Goal: Task Accomplishment & Management: Complete application form

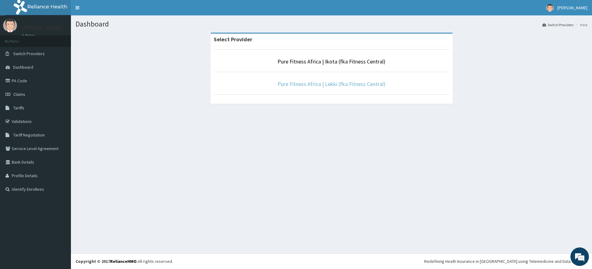
click at [335, 84] on link "Pure Fitness Africa | Lekki (fka Fitness Central)" at bounding box center [331, 83] width 108 height 7
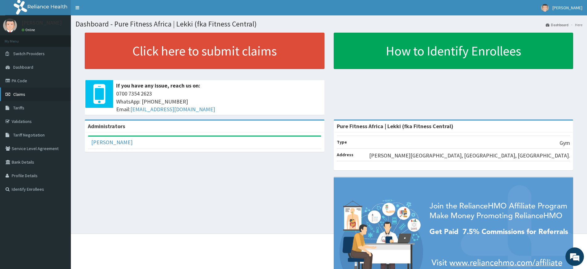
click at [26, 94] on link "Claims" at bounding box center [35, 95] width 71 height 14
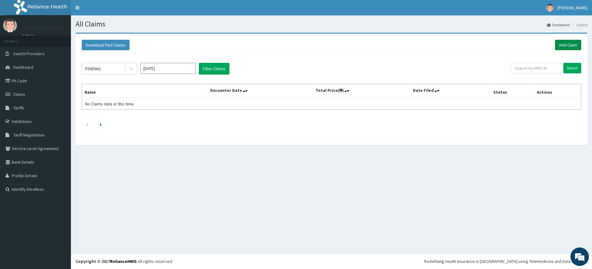
click at [570, 46] on link "Add Claim" at bounding box center [568, 45] width 26 height 10
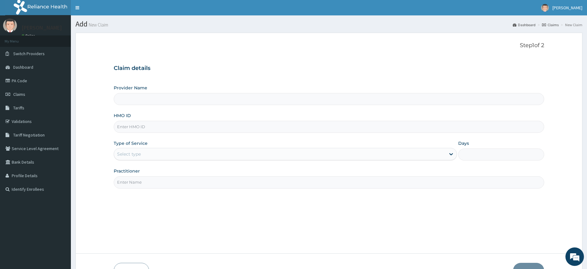
type input "Pure Fitness Africa | Lekki (fka Fitness Central)"
type input "1"
click at [135, 181] on input "Practitioner" at bounding box center [329, 182] width 431 height 12
type input "pure fitness africa"
click at [173, 127] on input "HMO ID" at bounding box center [329, 127] width 431 height 12
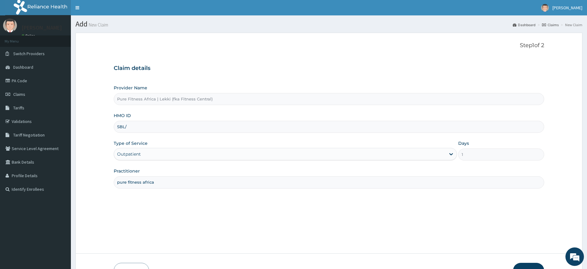
type input "SBL/10168/B"
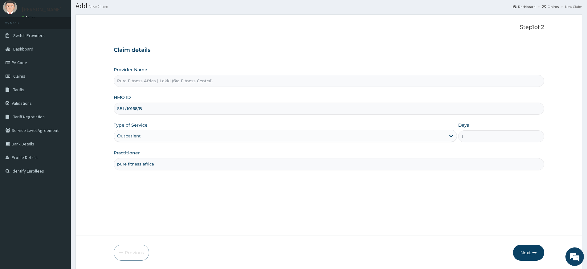
scroll to position [40, 0]
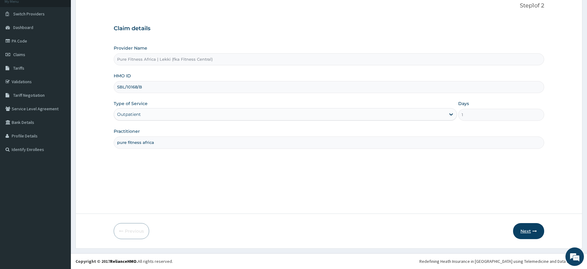
click at [536, 229] on icon "button" at bounding box center [535, 231] width 4 height 4
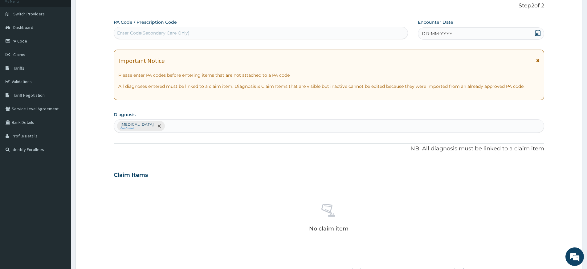
click at [432, 33] on span "DD-MM-YYYY" at bounding box center [437, 34] width 31 height 6
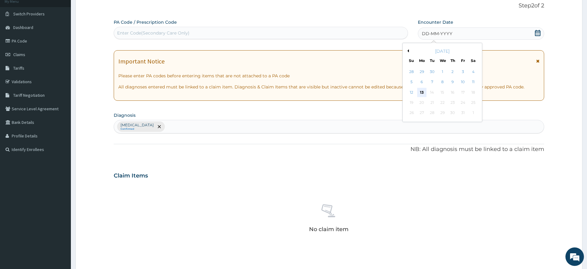
click at [423, 92] on div "13" at bounding box center [421, 92] width 9 height 9
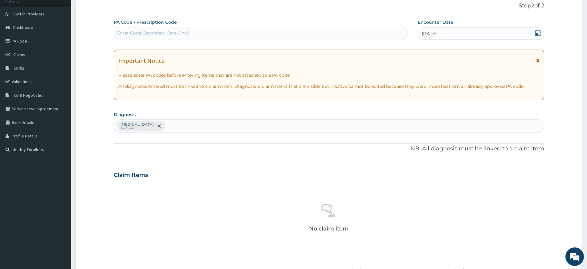
click at [305, 35] on div "Enter Code(Secondary Care Only)" at bounding box center [261, 33] width 294 height 10
type input "PA/DCC80D"
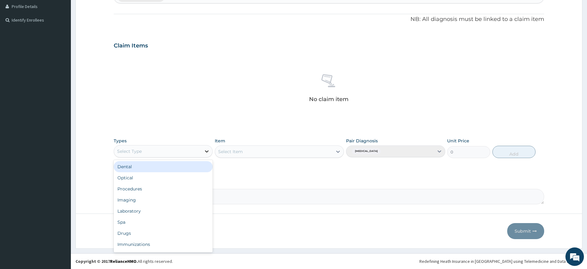
click at [205, 151] on icon at bounding box center [207, 151] width 6 height 6
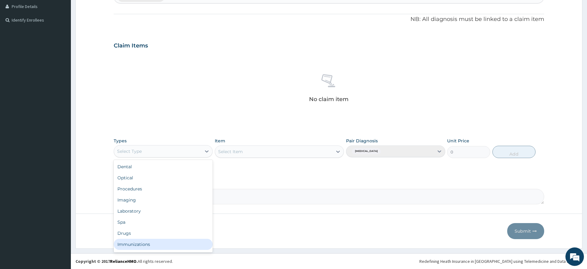
scroll to position [21, 0]
click at [142, 246] on div "Gym" at bounding box center [163, 245] width 99 height 11
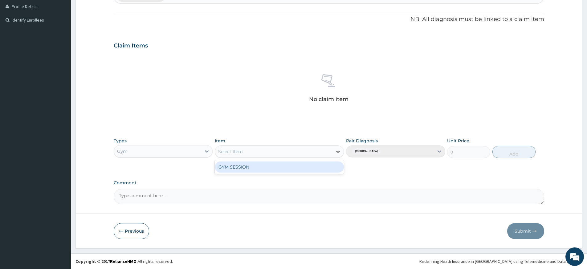
click at [338, 149] on icon at bounding box center [338, 152] width 6 height 6
click at [306, 170] on div "GYM SESSION" at bounding box center [279, 167] width 129 height 11
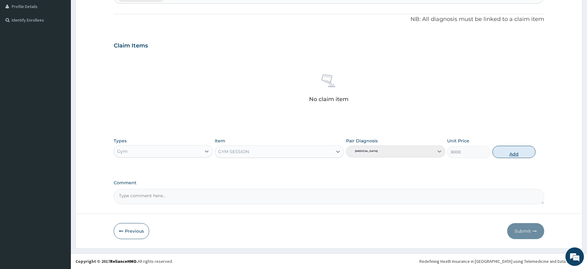
click at [512, 150] on button "Add" at bounding box center [514, 152] width 43 height 12
type input "0"
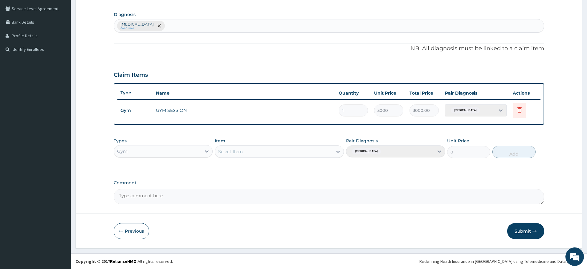
click at [519, 233] on button "Submit" at bounding box center [526, 231] width 37 height 16
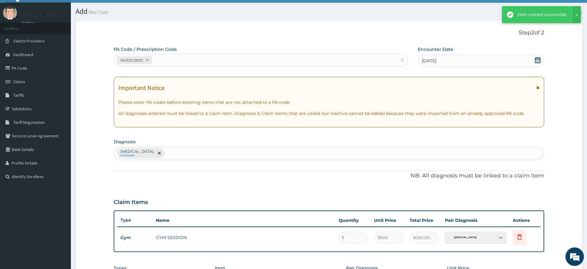
scroll to position [140, 0]
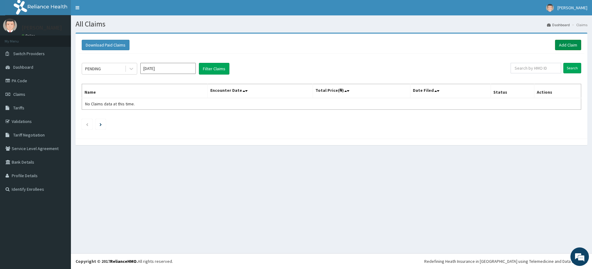
click at [564, 45] on link "Add Claim" at bounding box center [568, 45] width 26 height 10
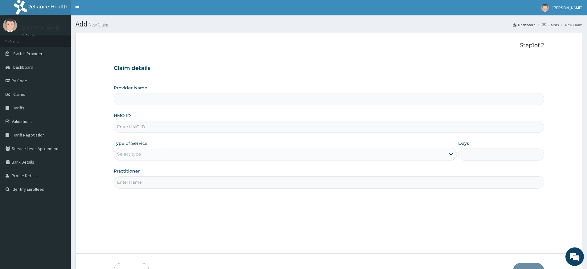
click at [144, 181] on input "Practitioner" at bounding box center [329, 182] width 431 height 12
type input "pure fitness africa"
click at [178, 128] on input "HMO ID" at bounding box center [329, 127] width 431 height 12
type input "Pure Fitness Africa | Lekki (fka Fitness Central)"
type input "1"
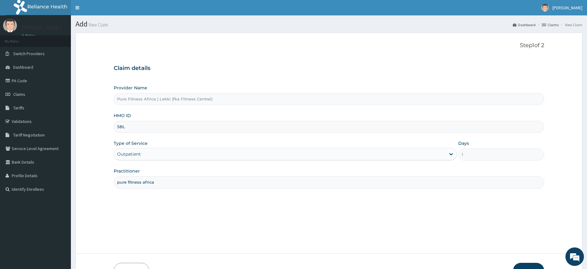
type input "SBL/10168/A"
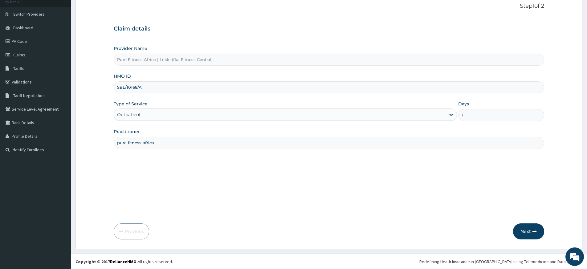
scroll to position [40, 0]
click at [520, 228] on button "Next" at bounding box center [528, 231] width 31 height 16
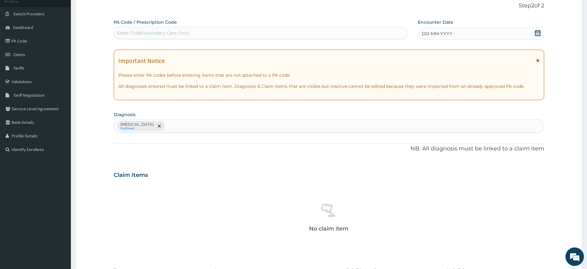
click at [436, 31] on span "DD-MM-YYYY" at bounding box center [437, 34] width 31 height 6
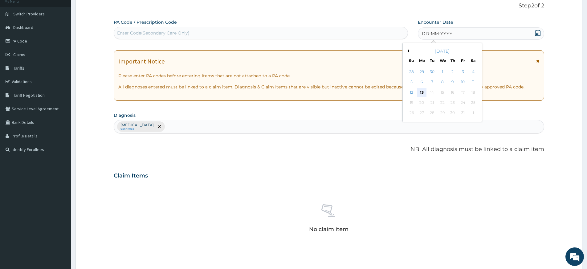
click at [421, 93] on div "13" at bounding box center [421, 92] width 9 height 9
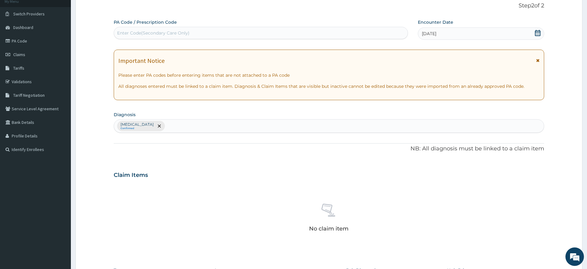
click at [348, 32] on div "Enter Code(Secondary Care Only)" at bounding box center [261, 33] width 294 height 10
type input "PA/F8BDE7"
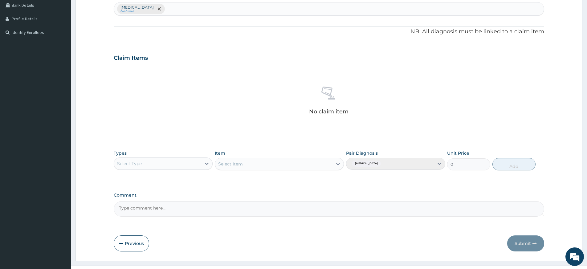
scroll to position [169, 0]
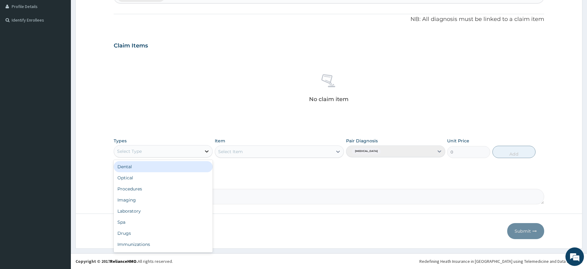
click at [207, 150] on icon at bounding box center [207, 151] width 6 height 6
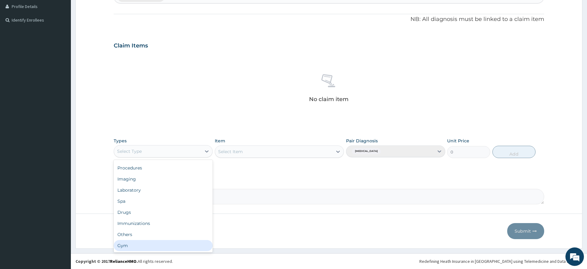
click at [179, 244] on div "Gym" at bounding box center [163, 245] width 99 height 11
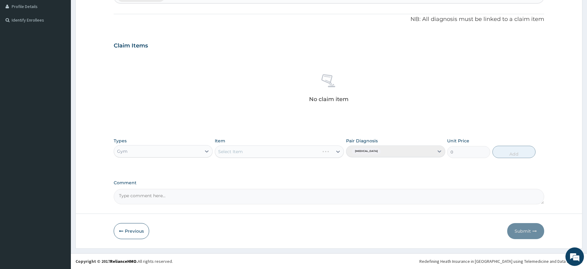
click at [314, 148] on div "Select Item" at bounding box center [267, 152] width 105 height 10
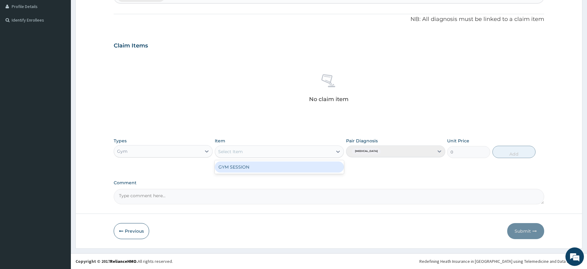
click at [310, 167] on div "GYM SESSION" at bounding box center [279, 167] width 129 height 11
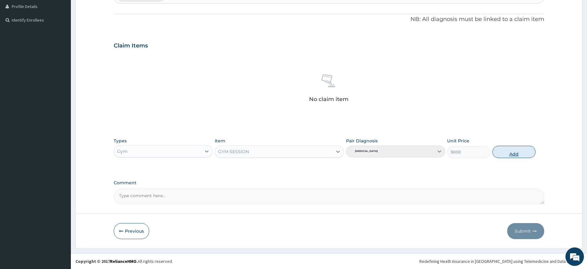
click at [522, 152] on button "Add" at bounding box center [514, 152] width 43 height 12
type input "0"
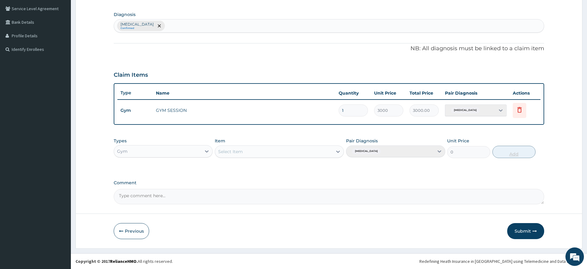
scroll to position [140, 0]
click at [525, 234] on button "Submit" at bounding box center [526, 231] width 37 height 16
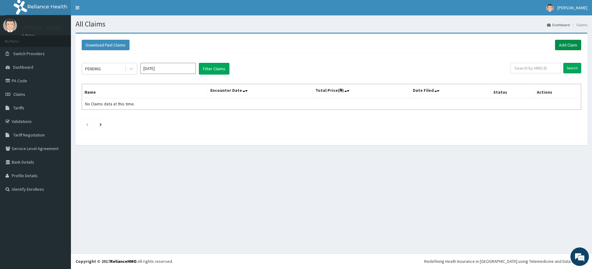
click at [569, 46] on link "Add Claim" at bounding box center [568, 45] width 26 height 10
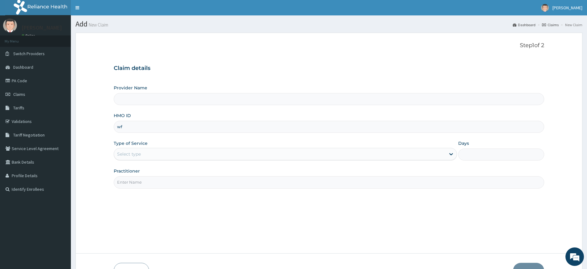
type input "wfe"
type input "Pure Fitness Africa | Lekki (fka Fitness Central)"
type input "1"
type input "w"
type input "WFE/10014/A"
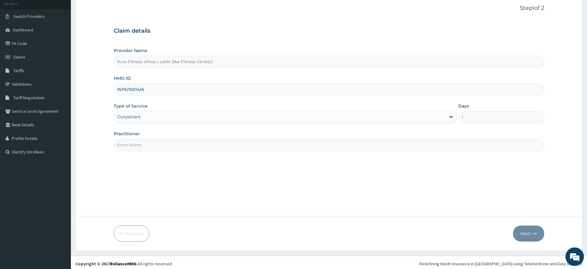
scroll to position [40, 0]
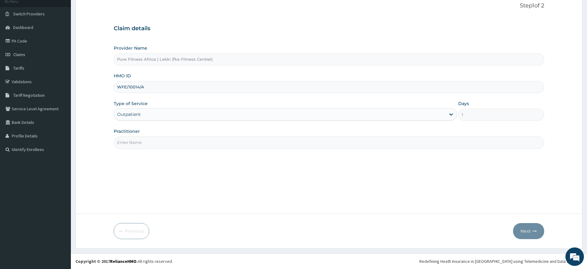
click at [137, 138] on input "Practitioner" at bounding box center [329, 143] width 431 height 12
type input "pure fitness africa"
click at [532, 229] on button "Next" at bounding box center [528, 231] width 31 height 16
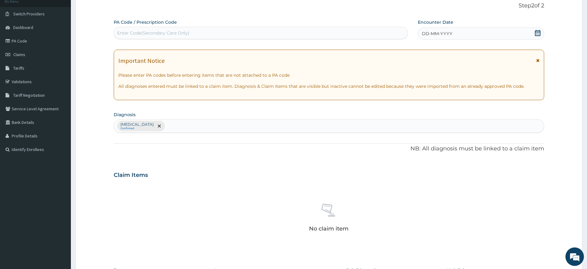
click at [441, 35] on span "DD-MM-YYYY" at bounding box center [437, 34] width 31 height 6
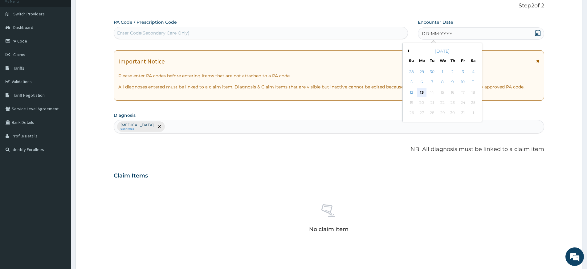
click at [422, 92] on div "13" at bounding box center [421, 92] width 9 height 9
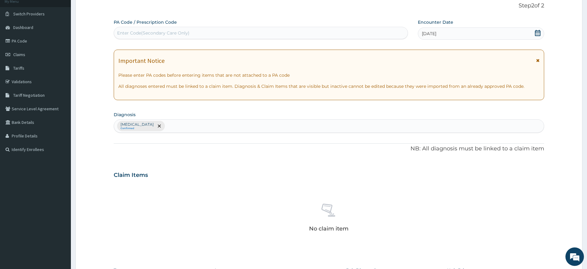
click at [233, 35] on div "Enter Code(Secondary Care Only)" at bounding box center [261, 33] width 294 height 10
type input "PA/019E55"
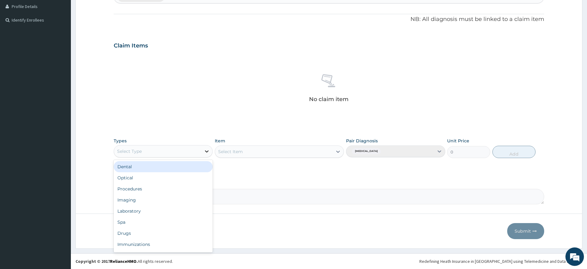
click at [208, 150] on icon at bounding box center [207, 151] width 6 height 6
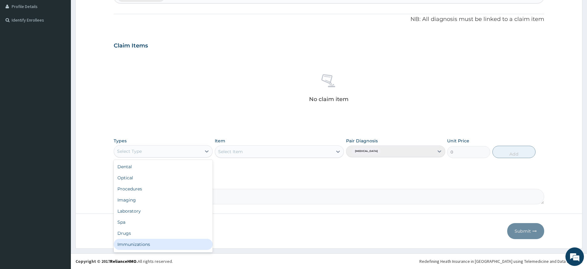
scroll to position [21, 0]
click at [156, 244] on div "Gym" at bounding box center [163, 245] width 99 height 11
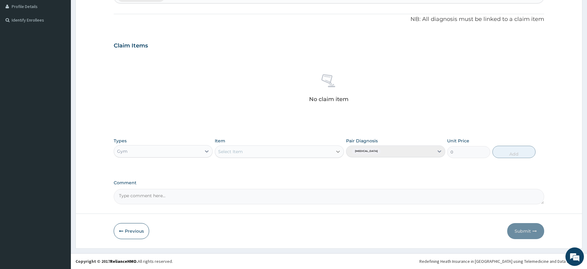
click at [339, 150] on icon at bounding box center [338, 152] width 6 height 6
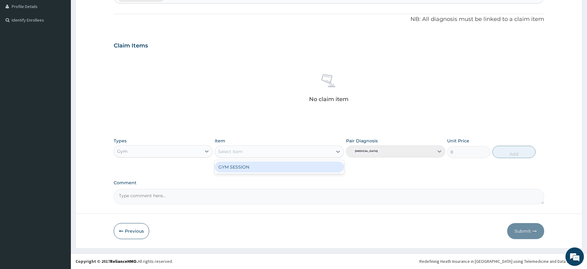
click at [317, 170] on div "GYM SESSION" at bounding box center [279, 167] width 129 height 11
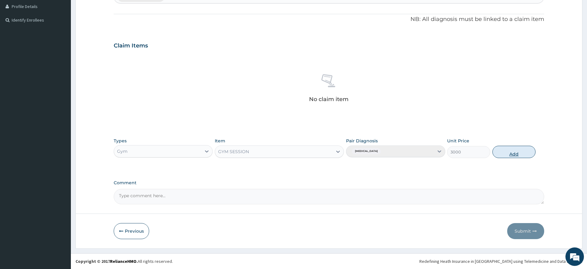
click at [520, 154] on button "Add" at bounding box center [514, 152] width 43 height 12
type input "0"
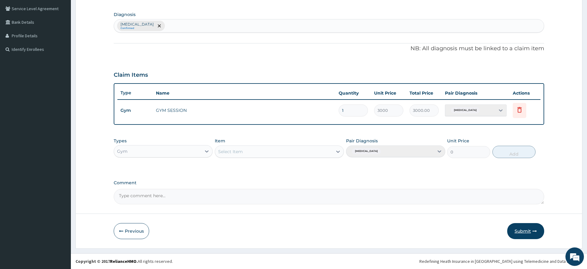
click at [529, 229] on button "Submit" at bounding box center [526, 231] width 37 height 16
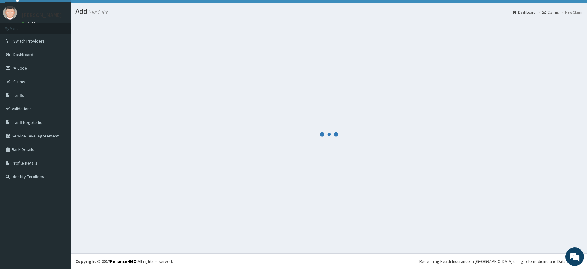
scroll to position [13, 0]
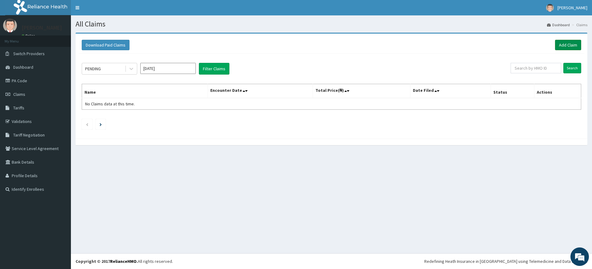
click at [571, 45] on link "Add Claim" at bounding box center [568, 45] width 26 height 10
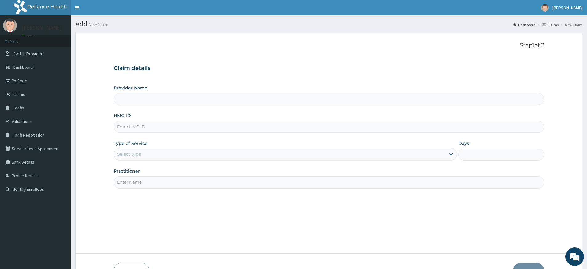
type input "Pure Fitness Africa | Lekki (fka Fitness Central)"
type input "1"
click at [188, 182] on input "Practitioner" at bounding box center [329, 182] width 431 height 12
type input "pure fitness africa"
click at [183, 129] on input "HMO ID" at bounding box center [329, 127] width 431 height 12
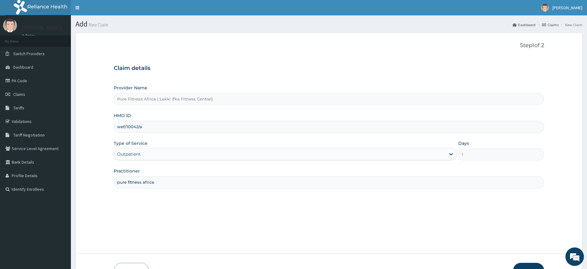
click at [138, 127] on input "wef/10042/a" at bounding box center [329, 127] width 431 height 12
drag, startPoint x: 138, startPoint y: 126, endPoint x: 152, endPoint y: 127, distance: 14.2
click at [138, 127] on input "wef/10042/a" at bounding box center [329, 127] width 431 height 12
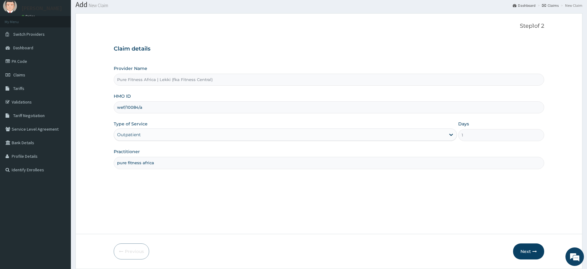
scroll to position [40, 0]
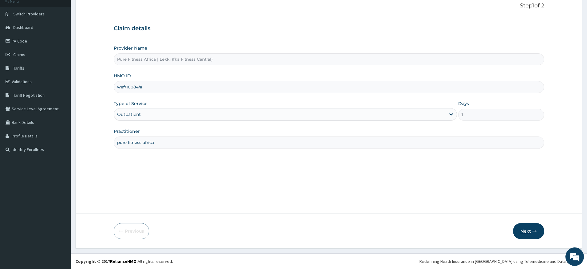
type input "wef/10084/a"
click at [517, 236] on button "Next" at bounding box center [528, 231] width 31 height 16
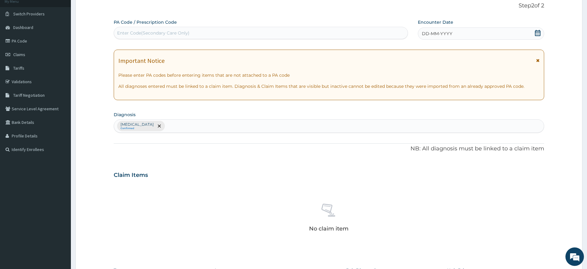
click at [257, 34] on div "Enter Code(Secondary Care Only)" at bounding box center [261, 33] width 294 height 10
click at [481, 31] on div "DD-MM-YYYY" at bounding box center [481, 33] width 126 height 12
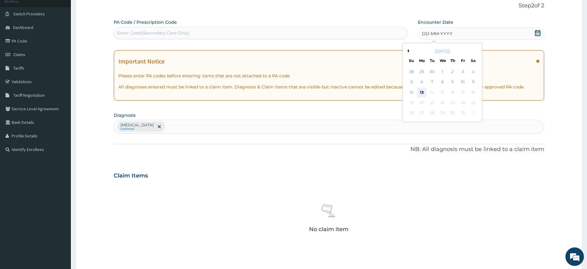
click at [425, 90] on div "13" at bounding box center [421, 92] width 9 height 9
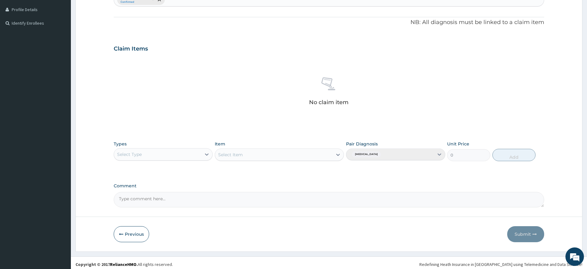
scroll to position [169, 0]
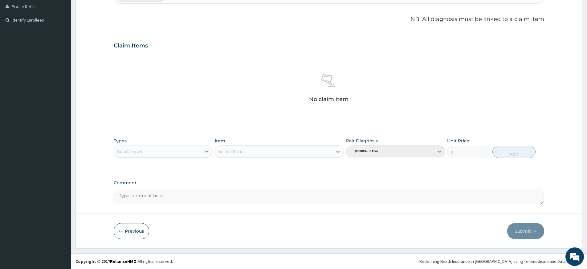
click at [194, 151] on div "Select Type" at bounding box center [157, 151] width 87 height 10
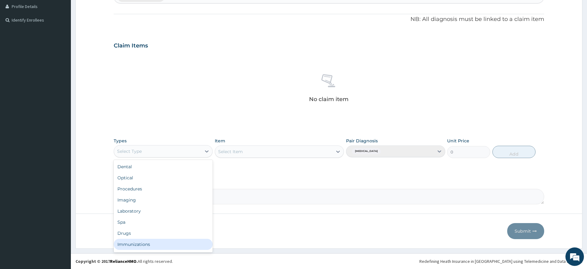
scroll to position [21, 0]
click at [175, 245] on div "Gym" at bounding box center [163, 245] width 99 height 11
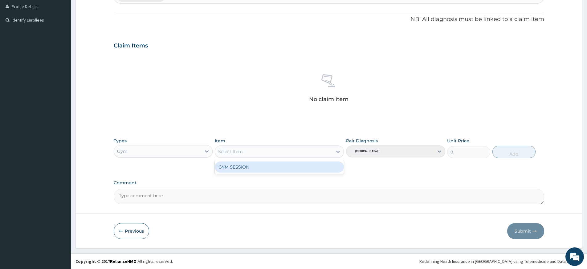
click at [273, 149] on div "Select Item" at bounding box center [273, 152] width 117 height 10
click at [273, 170] on div "GYM SESSION" at bounding box center [279, 167] width 129 height 11
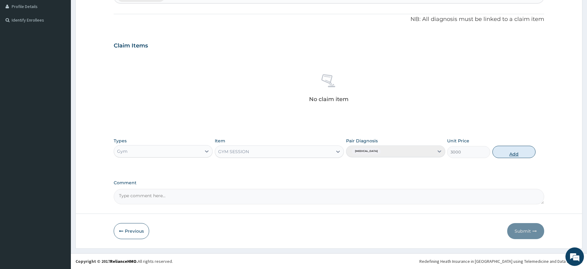
click at [513, 150] on button "Add" at bounding box center [514, 152] width 43 height 12
type input "0"
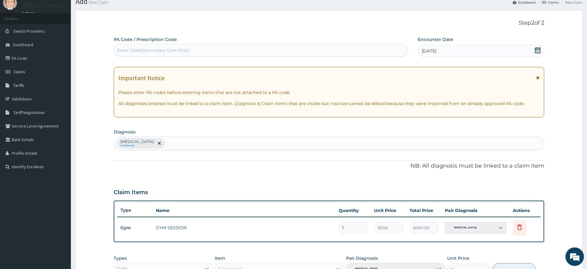
scroll to position [0, 0]
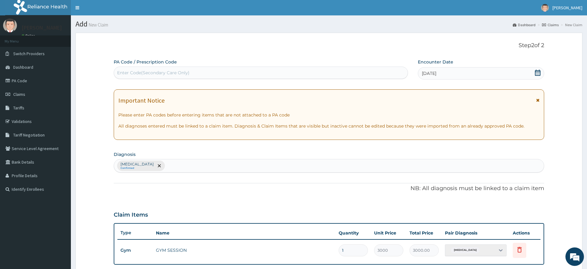
click at [302, 76] on div "Enter Code(Secondary Care Only)" at bounding box center [261, 73] width 294 height 10
type input "PA"
click at [304, 77] on div "PA" at bounding box center [261, 73] width 294 height 10
click at [119, 72] on input "/98AE8E" at bounding box center [126, 73] width 19 height 6
click at [117, 73] on input "/98AE8E" at bounding box center [126, 73] width 19 height 6
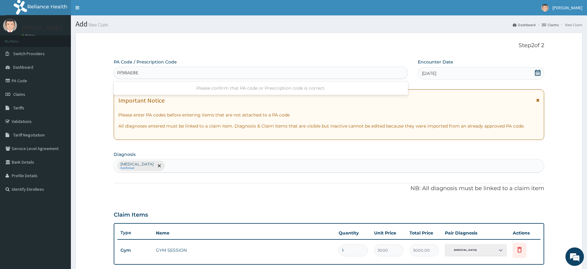
type input "PA/98AE8E"
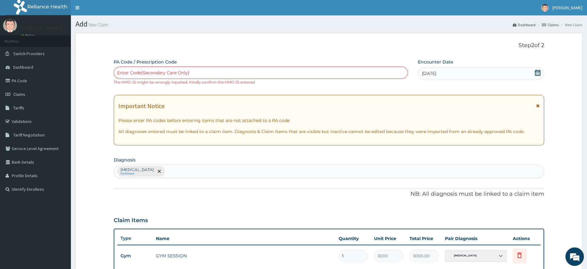
click at [236, 71] on div "Enter Code(Secondary Care Only)" at bounding box center [261, 73] width 294 height 10
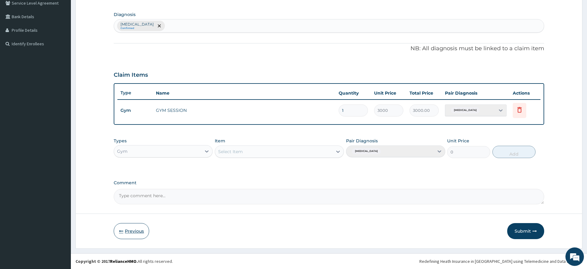
drag, startPoint x: 137, startPoint y: 229, endPoint x: 143, endPoint y: 227, distance: 6.5
click at [137, 229] on button "Previous" at bounding box center [131, 231] width 35 height 16
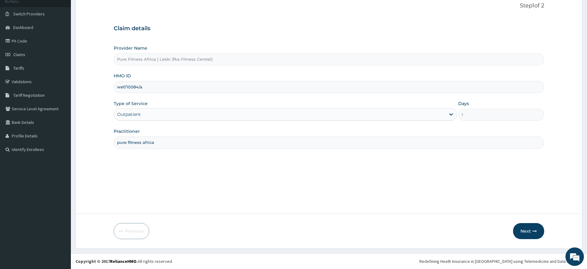
click at [125, 86] on input "wef/10084/a" at bounding box center [329, 87] width 431 height 12
type input "wfe/10084/a"
click at [532, 232] on button "Next" at bounding box center [528, 231] width 31 height 16
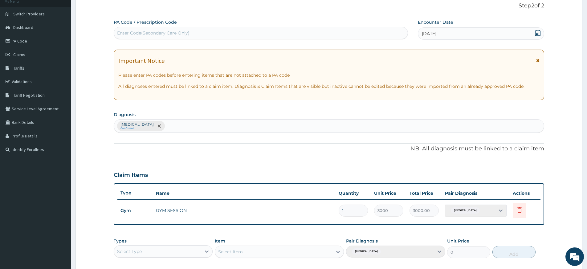
click at [396, 35] on div "Enter Code(Secondary Care Only)" at bounding box center [261, 33] width 294 height 10
type input "PA/98AE84"
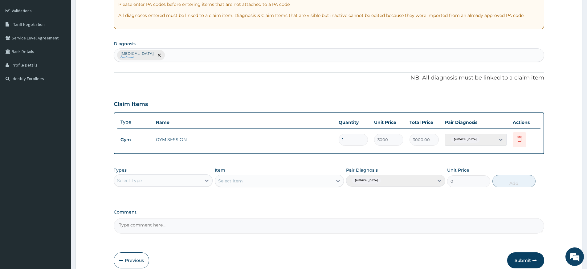
scroll to position [140, 0]
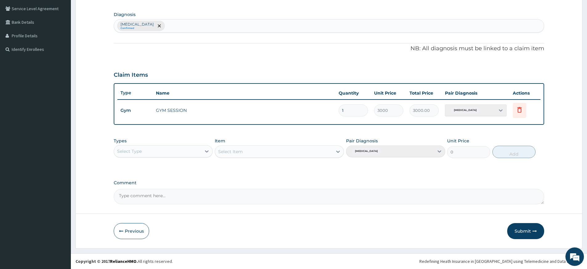
click at [512, 231] on button "Submit" at bounding box center [526, 231] width 37 height 16
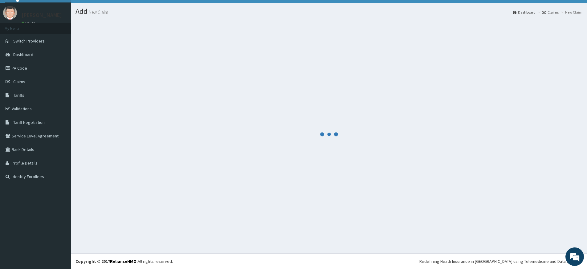
scroll to position [13, 0]
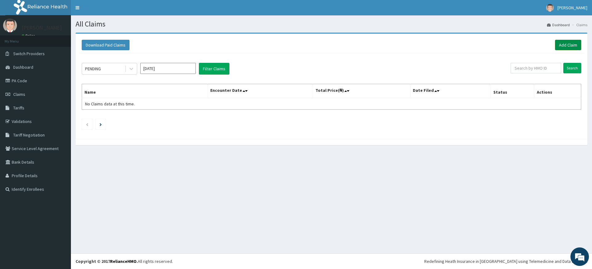
click at [560, 46] on link "Add Claim" at bounding box center [568, 45] width 26 height 10
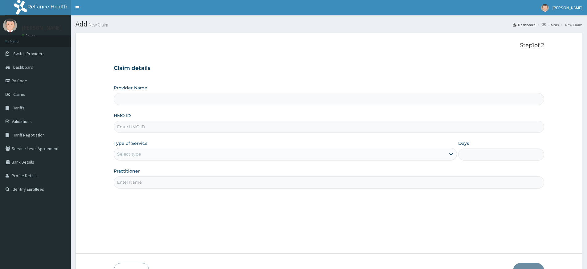
click at [170, 185] on input "Practitioner" at bounding box center [329, 182] width 431 height 12
click at [173, 196] on div "Step 1 of 2 Claim details Provider Name HMO ID Type of Service Select type Days…" at bounding box center [329, 143] width 431 height 202
click at [160, 177] on input "Practitioner" at bounding box center [329, 182] width 431 height 12
type input "Pure Fitness Africa | Lekki (fka Fitness Central)"
type input "1"
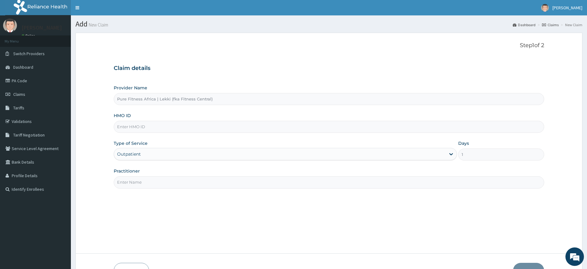
type input "pure fitness africa"
click at [174, 124] on input "HMO ID" at bounding box center [329, 127] width 431 height 12
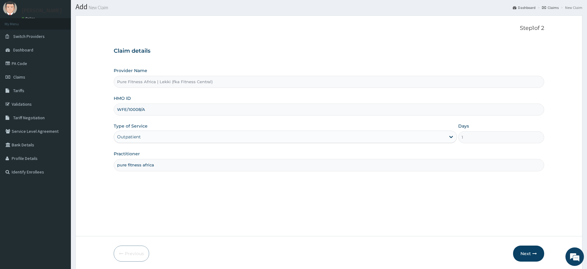
scroll to position [40, 0]
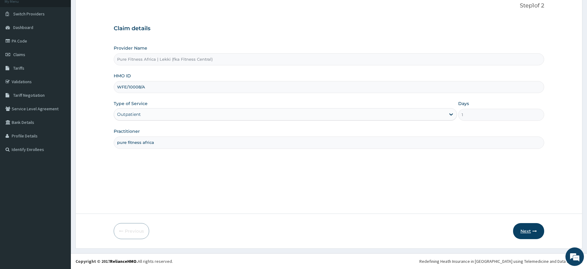
type input "WFE/10008/A"
click at [521, 231] on button "Next" at bounding box center [528, 231] width 31 height 16
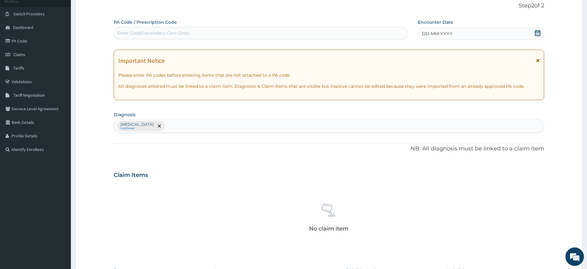
click at [431, 34] on span "DD-MM-YYYY" at bounding box center [437, 34] width 31 height 6
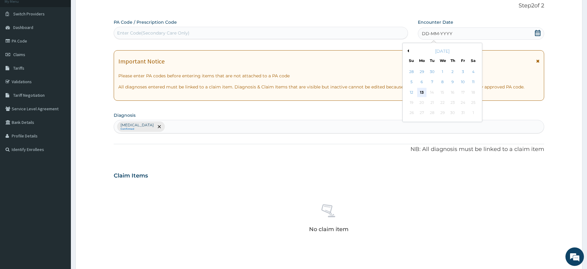
click at [423, 92] on div "13" at bounding box center [421, 92] width 9 height 9
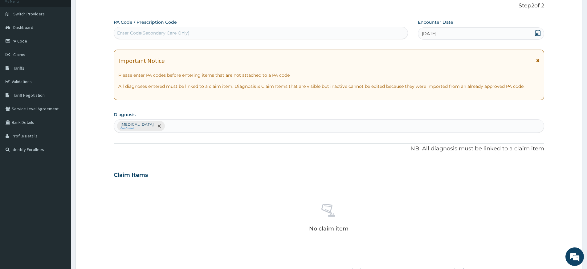
click at [339, 29] on div "Enter Code(Secondary Care Only)" at bounding box center [261, 33] width 294 height 10
type input "PA/32C02B"
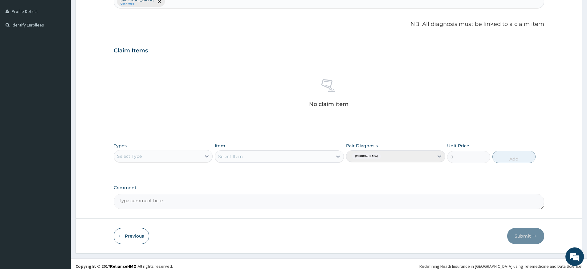
scroll to position [169, 0]
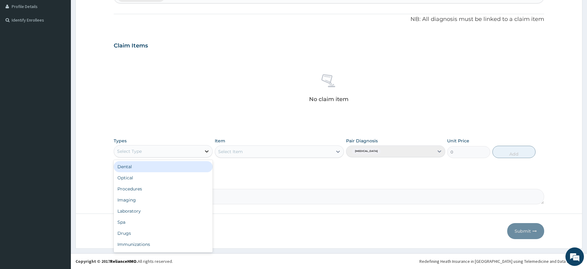
click at [208, 150] on icon at bounding box center [207, 151] width 6 height 6
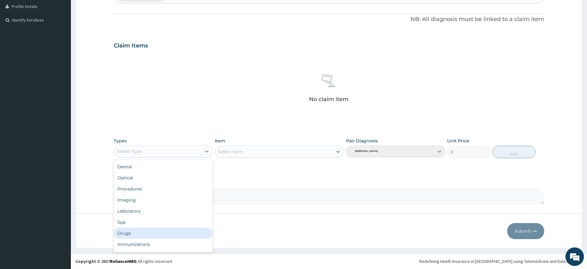
scroll to position [21, 0]
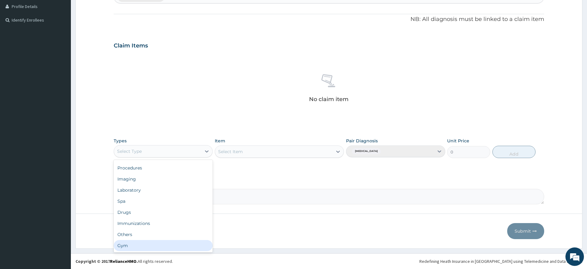
click at [164, 243] on div "Gym" at bounding box center [163, 245] width 99 height 11
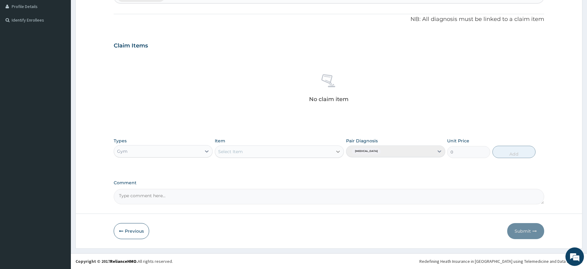
click at [339, 151] on icon at bounding box center [338, 152] width 6 height 6
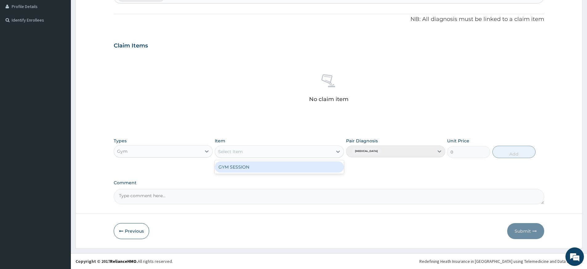
click at [326, 169] on div "GYM SESSION" at bounding box center [279, 167] width 129 height 11
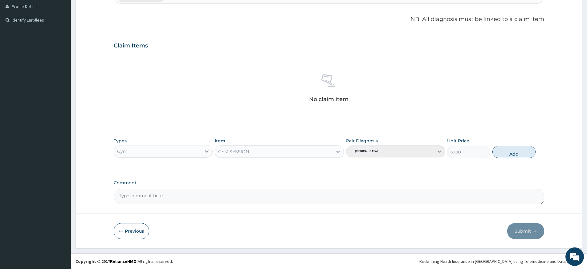
drag, startPoint x: 503, startPoint y: 149, endPoint x: 506, endPoint y: 170, distance: 21.5
click at [503, 149] on button "Add" at bounding box center [514, 152] width 43 height 12
type input "0"
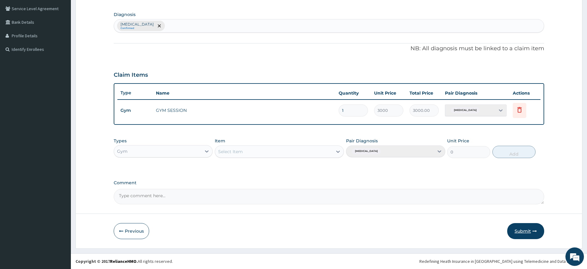
click at [519, 228] on button "Submit" at bounding box center [526, 231] width 37 height 16
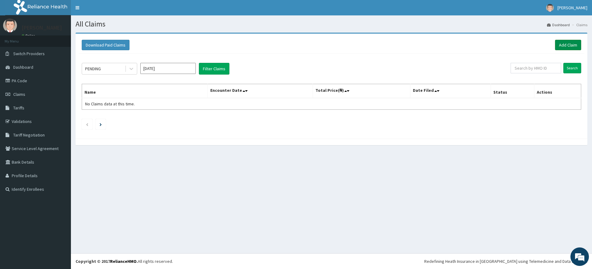
click at [560, 41] on link "Add Claim" at bounding box center [568, 45] width 26 height 10
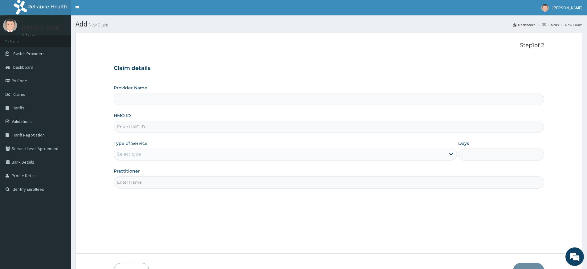
type input "pure fitness africa"
click at [169, 130] on input "HMO ID" at bounding box center [329, 127] width 431 height 12
type input "Pure Fitness Africa | Lekki (fka Fitness Central)"
type input "1"
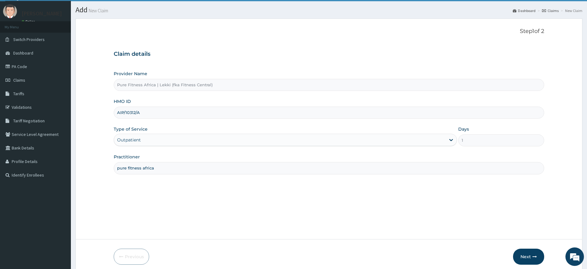
scroll to position [40, 0]
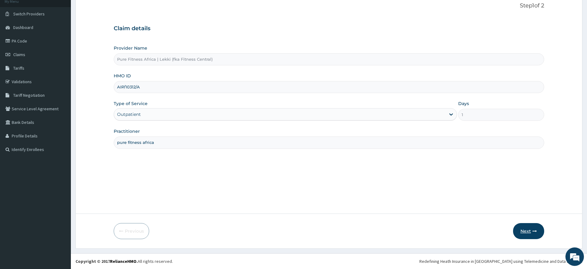
type input "AIP/10312/A"
click at [520, 225] on button "Next" at bounding box center [528, 231] width 31 height 16
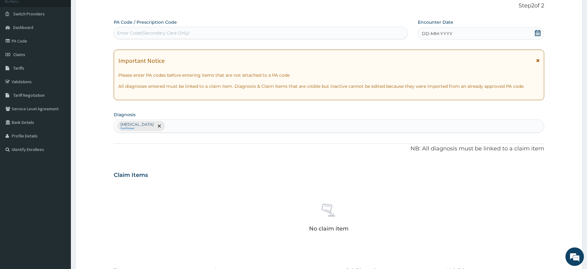
click at [435, 36] on span "DD-MM-YYYY" at bounding box center [437, 34] width 31 height 6
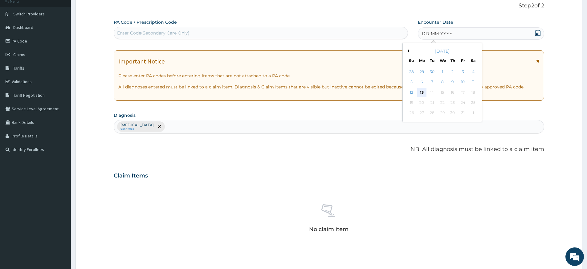
click at [423, 93] on div "13" at bounding box center [421, 92] width 9 height 9
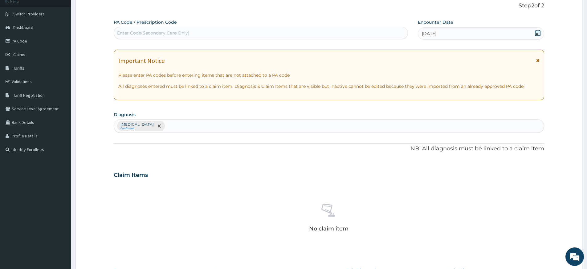
click at [207, 35] on div "Enter Code(Secondary Care Only)" at bounding box center [261, 33] width 294 height 10
type input "PA/7D482A"
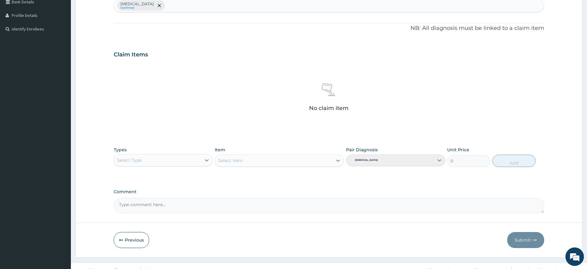
scroll to position [169, 0]
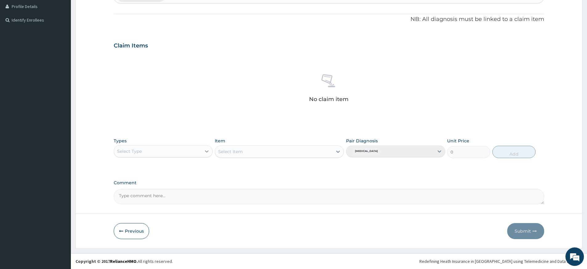
click at [206, 151] on icon at bounding box center [207, 151] width 4 height 2
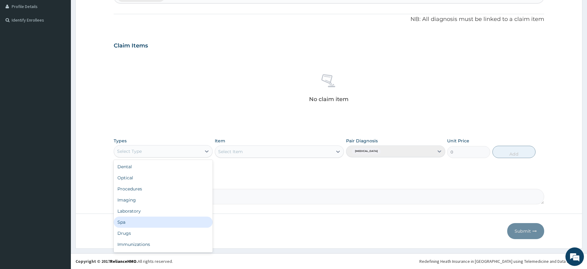
scroll to position [21, 0]
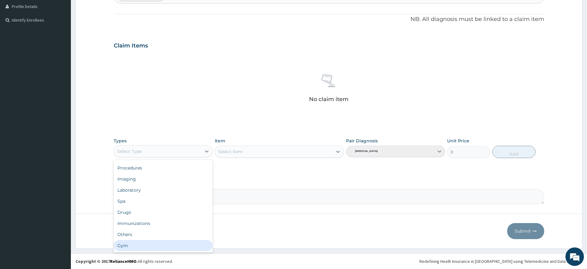
click at [164, 244] on div "Gym" at bounding box center [163, 245] width 99 height 11
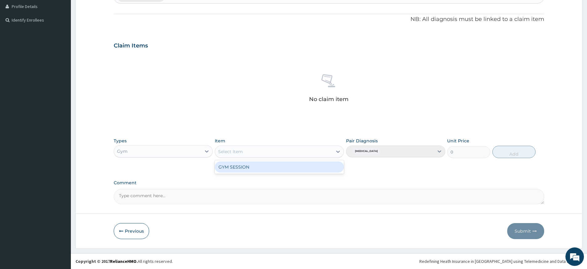
drag, startPoint x: 331, startPoint y: 151, endPoint x: 331, endPoint y: 155, distance: 3.8
click at [331, 151] on div "Select Item" at bounding box center [273, 152] width 117 height 10
click at [328, 167] on div "GYM SESSION" at bounding box center [279, 167] width 129 height 11
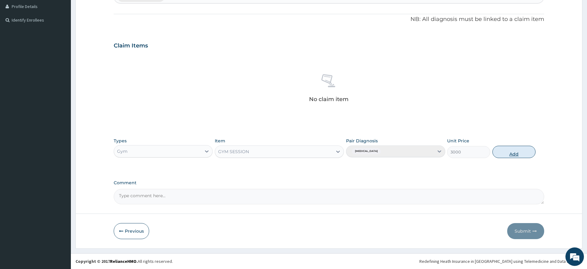
click at [513, 150] on button "Add" at bounding box center [514, 152] width 43 height 12
type input "0"
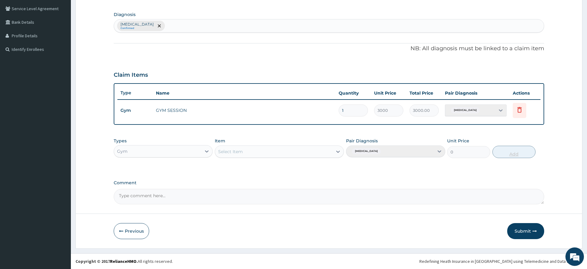
scroll to position [140, 0]
click at [523, 228] on button "Submit" at bounding box center [526, 231] width 37 height 16
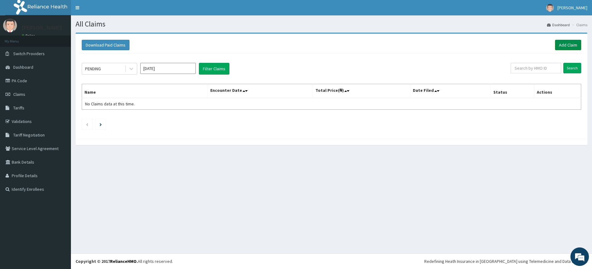
click at [561, 46] on link "Add Claim" at bounding box center [568, 45] width 26 height 10
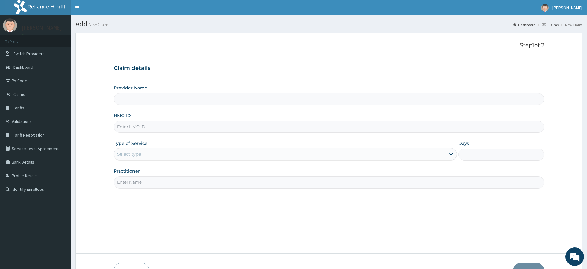
click at [127, 185] on input "Practitioner" at bounding box center [329, 182] width 431 height 12
type input "pure fitness africa"
click at [150, 130] on input "HMO ID" at bounding box center [329, 127] width 431 height 12
type input "Pure Fitness Africa | Lekki (fka Fitness Central)"
type input "1"
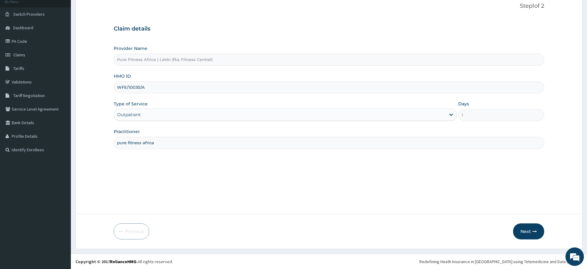
scroll to position [40, 0]
type input "WFE/10030/A"
click at [533, 232] on icon "button" at bounding box center [535, 231] width 4 height 4
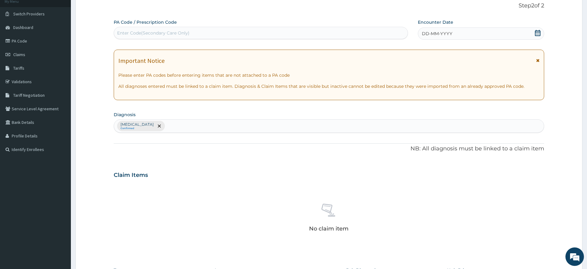
click at [434, 36] on span "DD-MM-YYYY" at bounding box center [437, 34] width 31 height 6
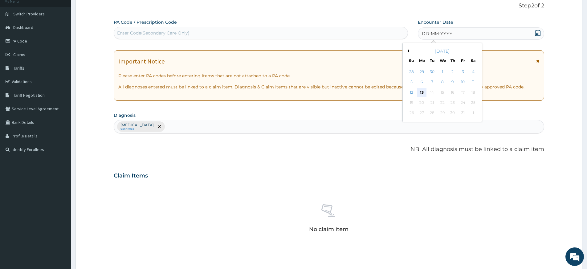
click at [421, 94] on div "13" at bounding box center [421, 92] width 9 height 9
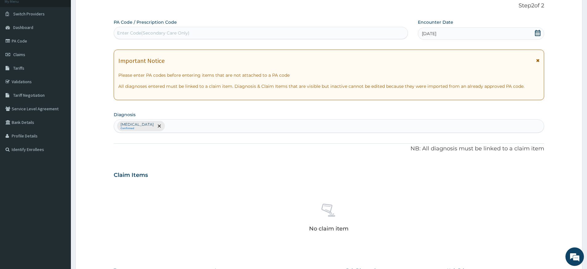
click at [265, 35] on div "Enter Code(Secondary Care Only)" at bounding box center [261, 33] width 294 height 10
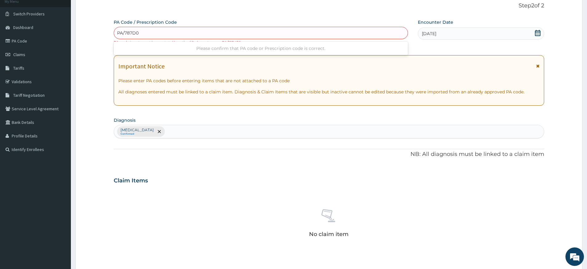
click at [126, 33] on input "PA/787D0" at bounding box center [128, 33] width 23 height 6
click at [125, 34] on input "PA/787D0" at bounding box center [128, 33] width 23 height 6
type input "PA/B787D0"
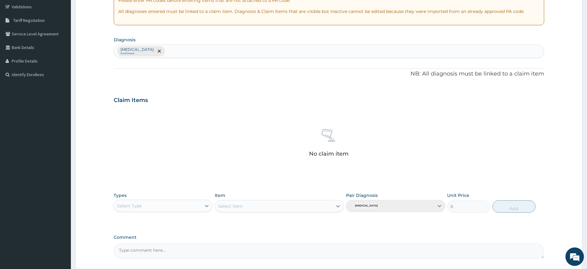
scroll to position [169, 0]
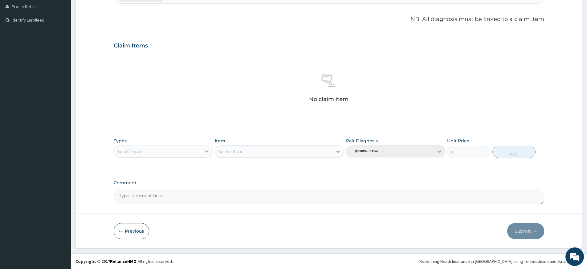
click at [209, 150] on icon at bounding box center [207, 151] width 6 height 6
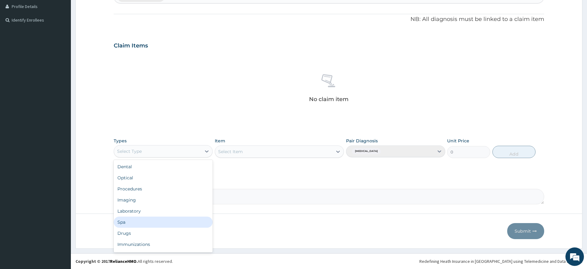
scroll to position [21, 0]
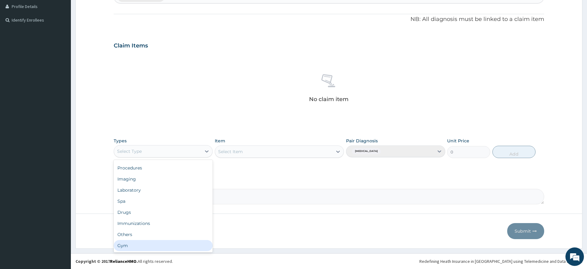
click at [157, 244] on div "Gym" at bounding box center [163, 245] width 99 height 11
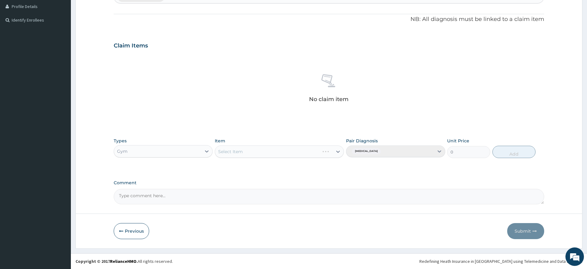
click at [307, 152] on div "Select Item" at bounding box center [279, 152] width 129 height 12
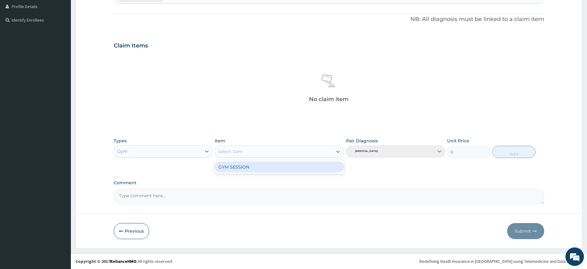
click at [310, 150] on div "Select Item" at bounding box center [273, 152] width 117 height 10
click at [307, 167] on div "GYM SESSION" at bounding box center [279, 167] width 129 height 11
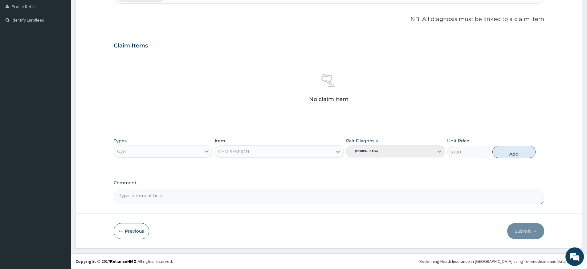
click at [515, 150] on button "Add" at bounding box center [514, 152] width 43 height 12
type input "0"
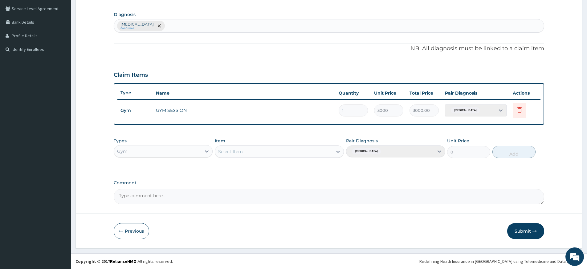
click at [524, 228] on button "Submit" at bounding box center [526, 231] width 37 height 16
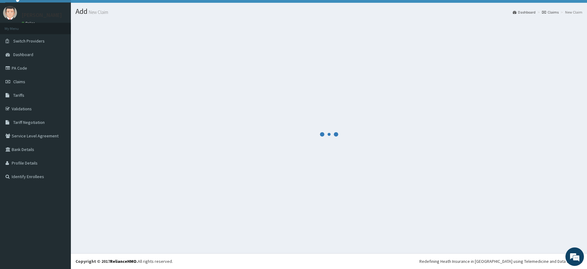
scroll to position [13, 0]
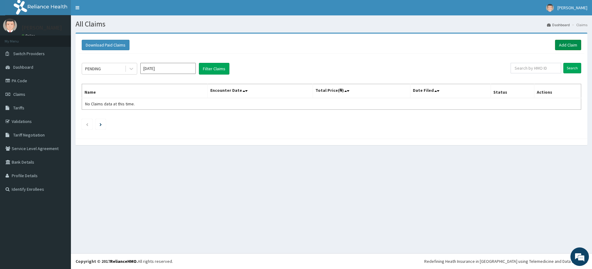
click at [561, 45] on link "Add Claim" at bounding box center [568, 45] width 26 height 10
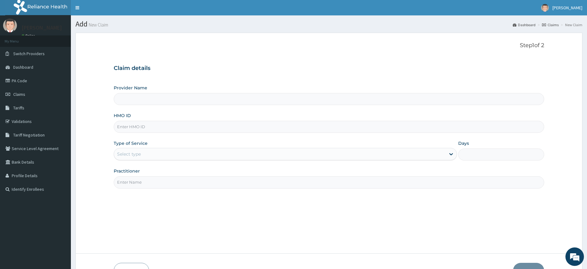
click at [132, 183] on input "Practitioner" at bounding box center [329, 182] width 431 height 12
type input "pure fitness africa"
type input "Pure Fitness Africa | Lekki (fka Fitness Central)"
type input "1"
click at [143, 127] on input "HMO ID" at bounding box center [329, 127] width 431 height 12
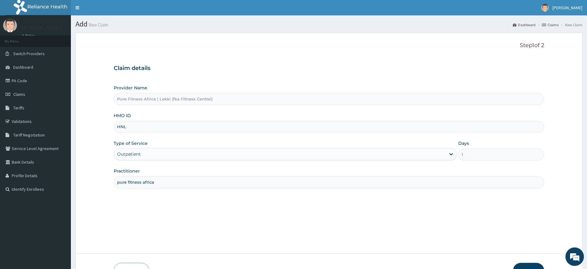
type input "HNL/10023/A"
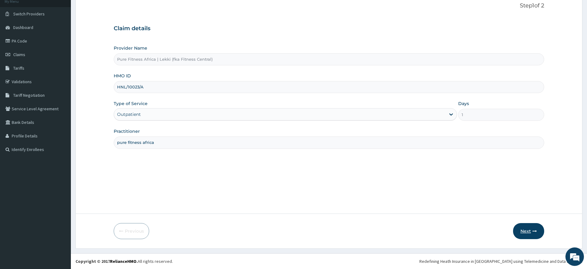
click at [528, 230] on button "Next" at bounding box center [528, 231] width 31 height 16
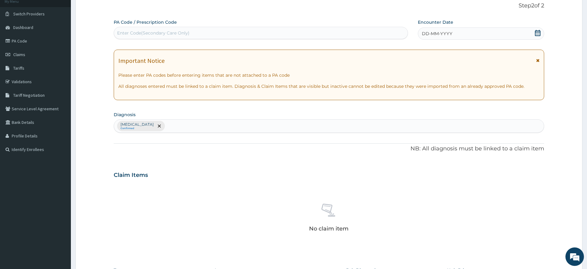
click at [435, 34] on span "DD-MM-YYYY" at bounding box center [437, 34] width 31 height 6
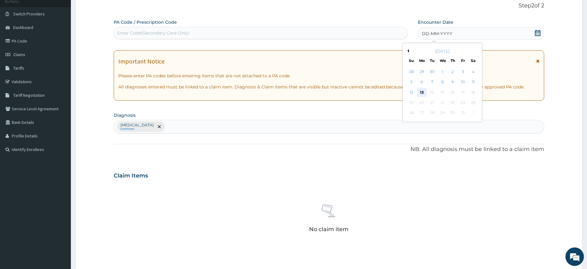
click at [422, 92] on div "13" at bounding box center [421, 92] width 9 height 9
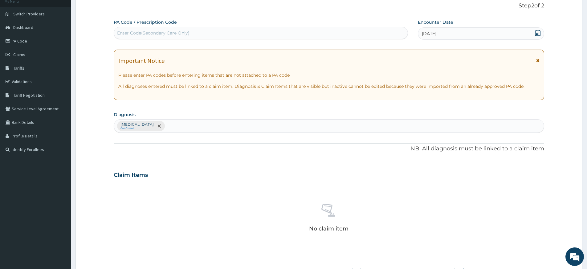
click at [291, 35] on div "Enter Code(Secondary Care Only)" at bounding box center [261, 33] width 294 height 10
type input "PA/7AD162"
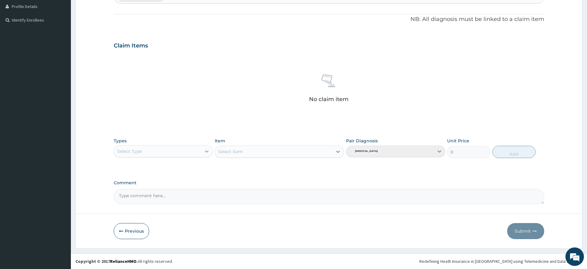
click at [207, 151] on icon at bounding box center [207, 151] width 6 height 6
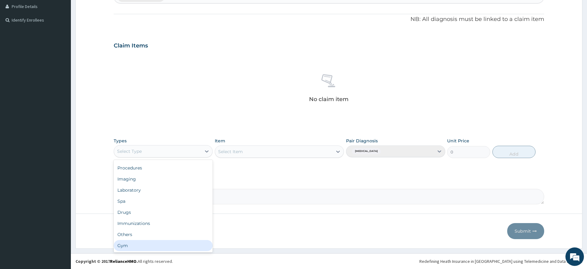
click at [153, 248] on div "Gym" at bounding box center [163, 245] width 99 height 11
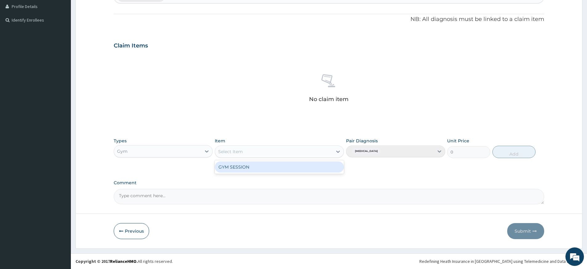
click at [331, 153] on div "Select Item" at bounding box center [273, 152] width 117 height 10
click at [322, 171] on div "GYM SESSION" at bounding box center [279, 167] width 129 height 11
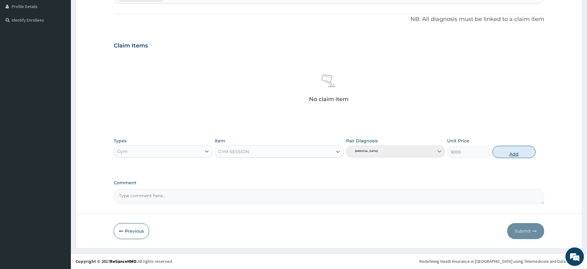
click at [508, 150] on button "Add" at bounding box center [514, 152] width 43 height 12
type input "0"
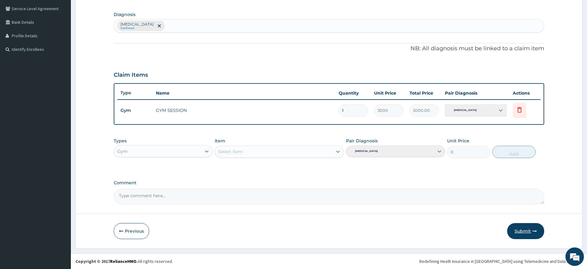
click at [515, 229] on button "Submit" at bounding box center [526, 231] width 37 height 16
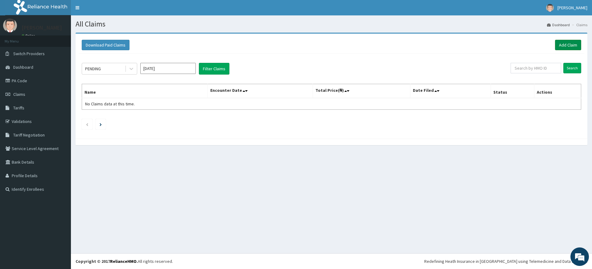
click at [567, 43] on link "Add Claim" at bounding box center [568, 45] width 26 height 10
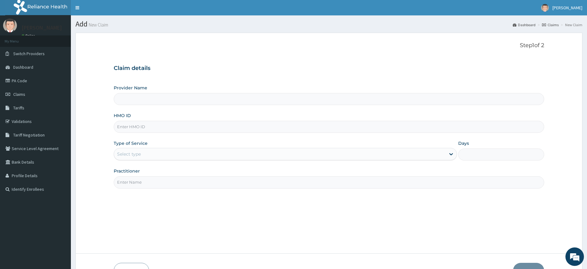
type input "Pure Fitness Africa | Lekki (fka Fitness Central)"
type input "1"
click at [152, 185] on input "Practitioner" at bounding box center [329, 182] width 431 height 12
type input "pure fitness africa"
click at [166, 130] on input "HMO ID" at bounding box center [329, 127] width 431 height 12
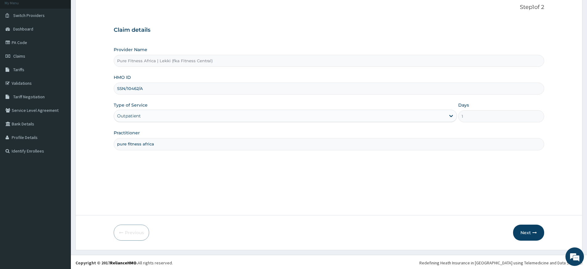
scroll to position [40, 0]
type input "SSN/10462/A"
click at [520, 228] on button "Next" at bounding box center [528, 231] width 31 height 16
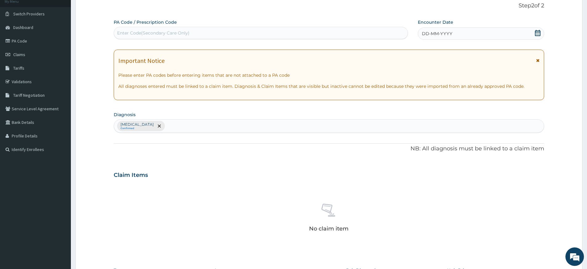
click at [430, 35] on span "DD-MM-YYYY" at bounding box center [437, 34] width 31 height 6
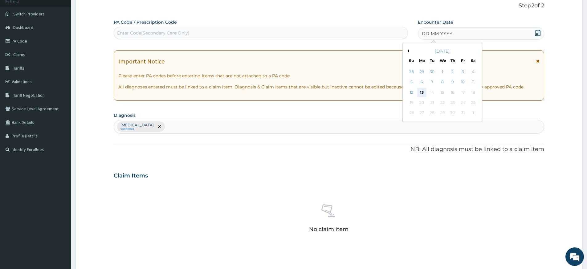
click at [424, 93] on div "13" at bounding box center [421, 92] width 9 height 9
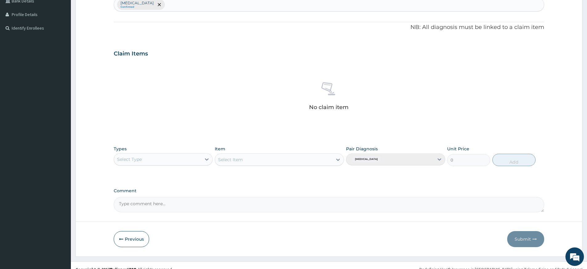
scroll to position [169, 0]
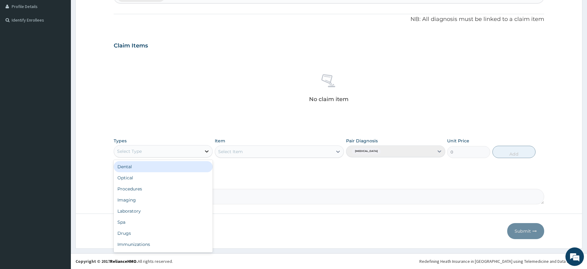
click at [207, 152] on icon at bounding box center [207, 151] width 4 height 2
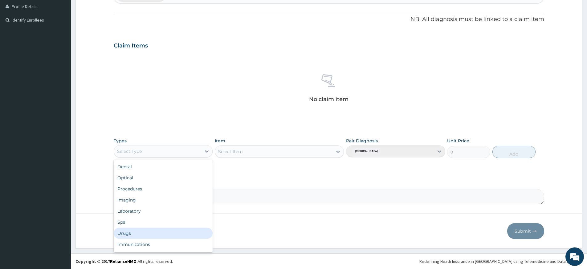
scroll to position [21, 0]
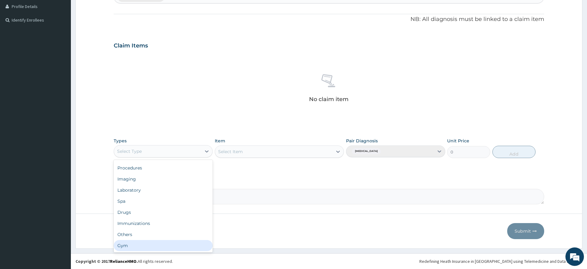
click at [177, 243] on div "Gym" at bounding box center [163, 245] width 99 height 11
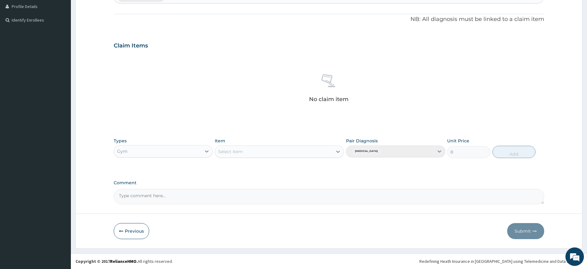
click at [325, 154] on div "Select Item" at bounding box center [273, 152] width 117 height 10
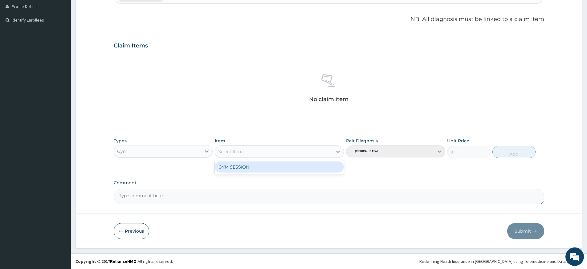
click at [320, 168] on div "GYM SESSION" at bounding box center [279, 167] width 129 height 11
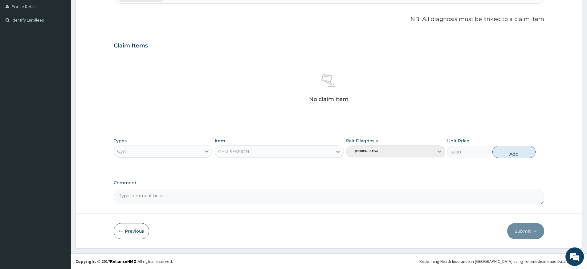
drag, startPoint x: 508, startPoint y: 153, endPoint x: 504, endPoint y: 152, distance: 3.7
click at [508, 153] on button "Add" at bounding box center [514, 152] width 43 height 12
type input "0"
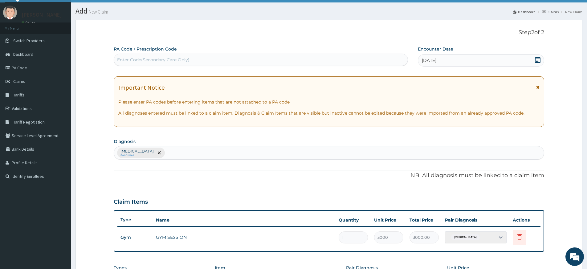
scroll to position [0, 0]
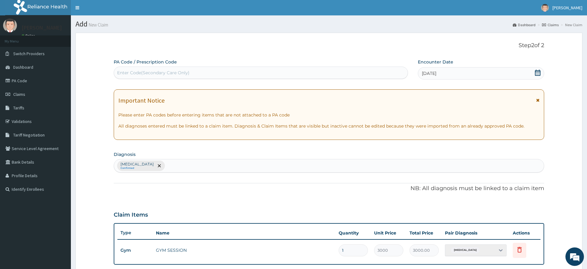
click at [271, 76] on div "Enter Code(Secondary Care Only)" at bounding box center [261, 73] width 294 height 10
type input "PA/0D4286"
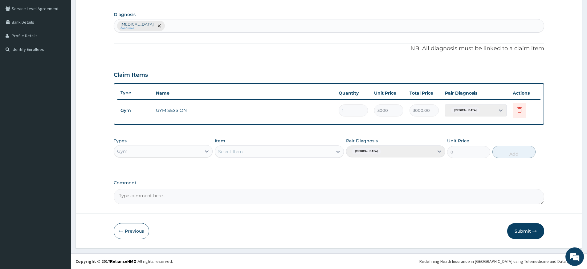
click at [527, 232] on button "Submit" at bounding box center [526, 231] width 37 height 16
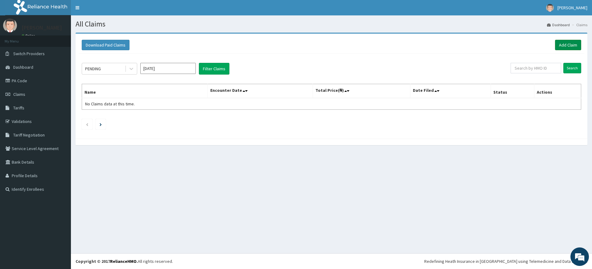
click at [565, 45] on link "Add Claim" at bounding box center [568, 45] width 26 height 10
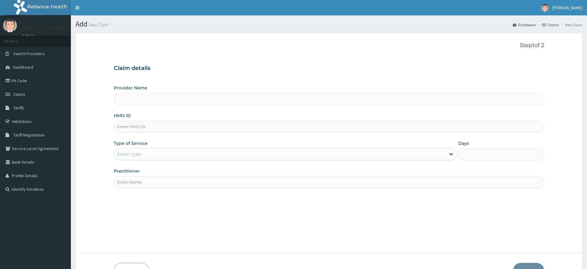
type input "Pure Fitness Africa | Lekki (fka Fitness Central)"
type input "1"
drag, startPoint x: 125, startPoint y: 182, endPoint x: 142, endPoint y: 190, distance: 18.8
click at [126, 183] on input "Practitioner" at bounding box center [329, 182] width 431 height 12
type input "pure fitness africa"
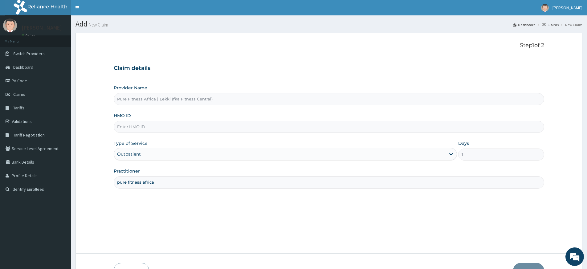
click at [174, 130] on input "HMO ID" at bounding box center [329, 127] width 431 height 12
type input "COK/10002/A"
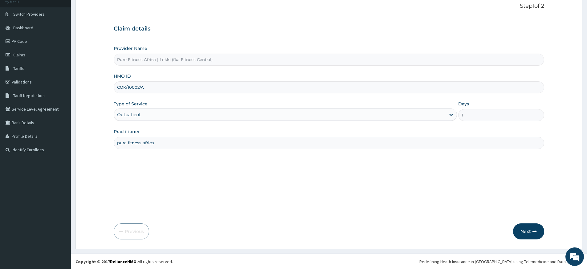
scroll to position [40, 0]
click at [516, 230] on button "Next" at bounding box center [528, 231] width 31 height 16
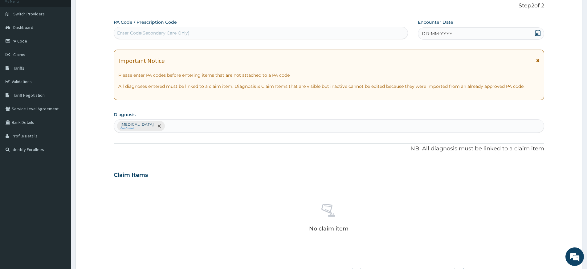
click at [437, 36] on span "DD-MM-YYYY" at bounding box center [437, 34] width 31 height 6
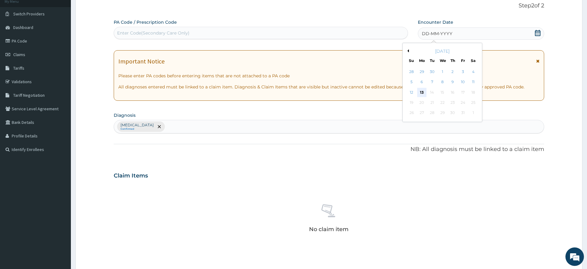
click at [421, 93] on div "13" at bounding box center [421, 92] width 9 height 9
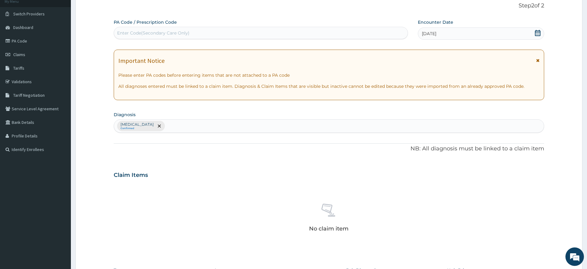
click at [252, 29] on div "Enter Code(Secondary Care Only)" at bounding box center [261, 33] width 294 height 10
type input "PA/FF3567"
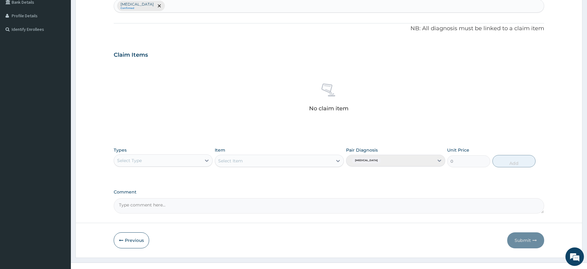
scroll to position [169, 0]
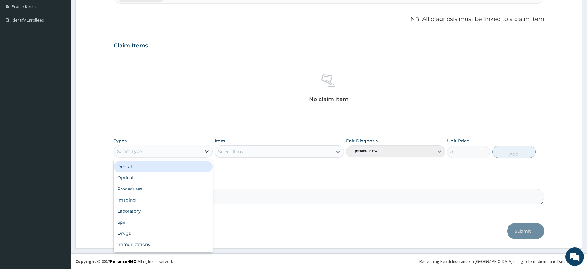
click at [205, 150] on icon at bounding box center [207, 151] width 6 height 6
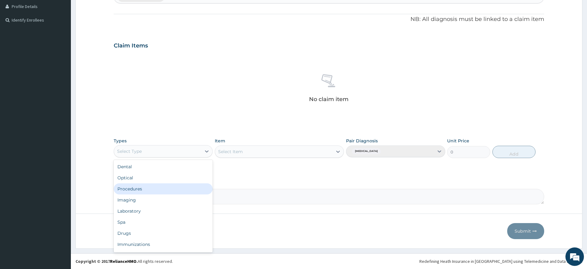
scroll to position [21, 0]
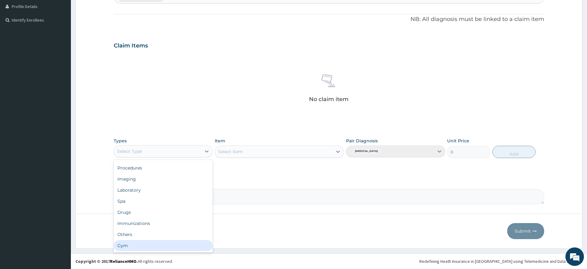
click at [153, 241] on div "Gym" at bounding box center [163, 245] width 99 height 11
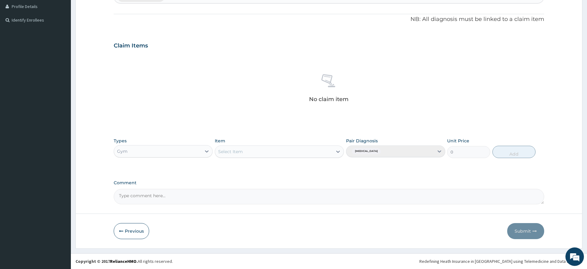
click at [331, 152] on div "Select Item" at bounding box center [273, 152] width 117 height 10
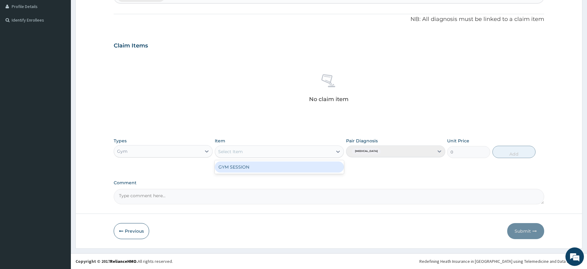
click at [329, 170] on div "GYM SESSION" at bounding box center [279, 167] width 129 height 11
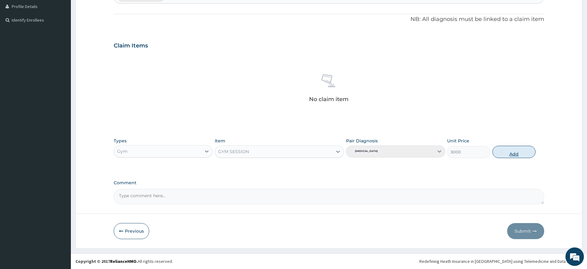
click at [507, 154] on button "Add" at bounding box center [514, 152] width 43 height 12
type input "0"
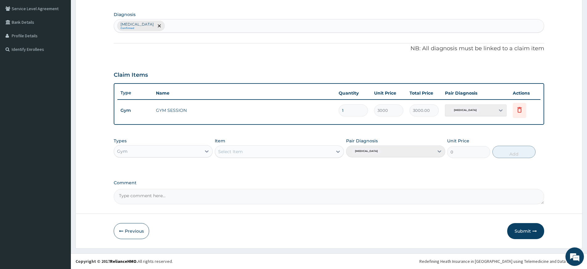
scroll to position [140, 0]
click at [525, 229] on button "Submit" at bounding box center [526, 231] width 37 height 16
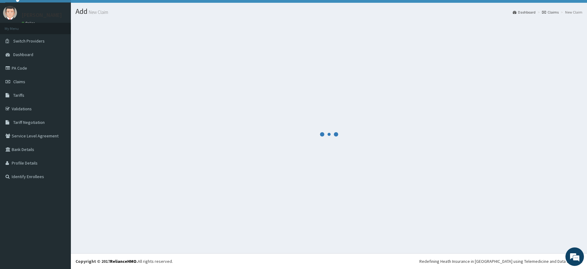
scroll to position [13, 0]
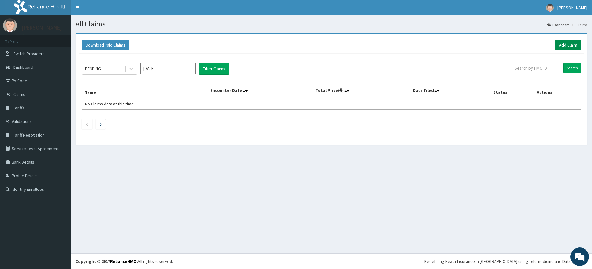
click at [562, 41] on link "Add Claim" at bounding box center [568, 45] width 26 height 10
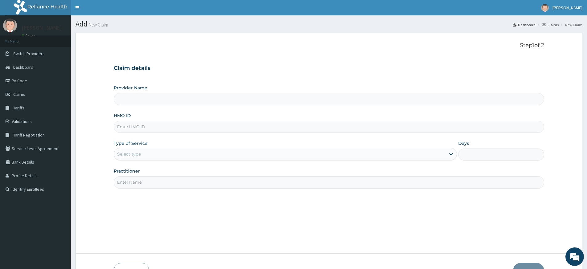
type input "Pure Fitness Africa | Lekki (fka Fitness Central)"
type input "1"
click at [186, 186] on input "Practitioner" at bounding box center [329, 182] width 431 height 12
type input "pure fitness africa"
click at [168, 127] on input "HMO ID" at bounding box center [329, 127] width 431 height 12
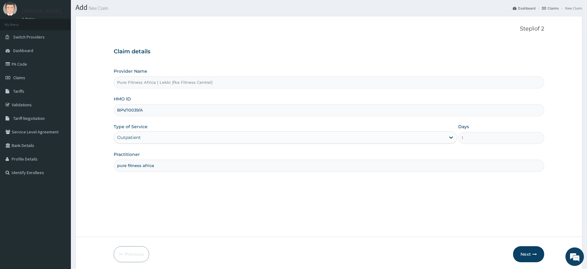
scroll to position [40, 0]
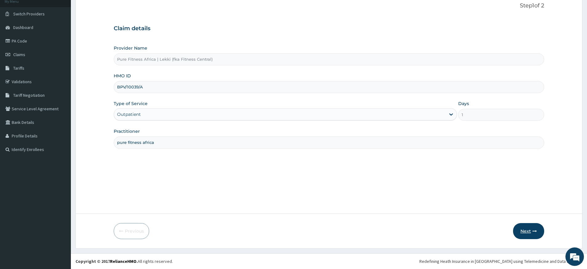
type input "BPV/10039/A"
click at [518, 228] on button "Next" at bounding box center [528, 231] width 31 height 16
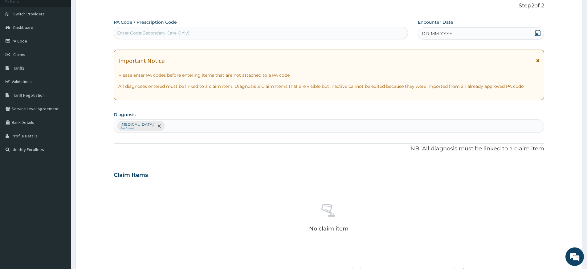
click at [248, 33] on div "Enter Code(Secondary Care Only)" at bounding box center [261, 33] width 294 height 10
type input "PA/F35C40"
click at [468, 32] on div "DD-MM-YYYY" at bounding box center [481, 33] width 126 height 12
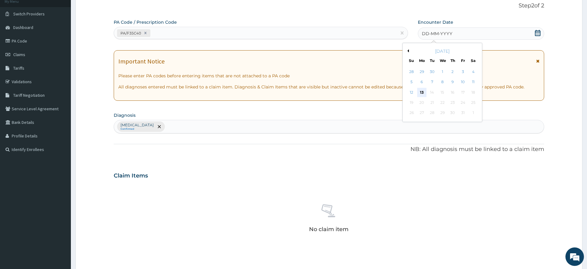
click at [419, 93] on div "13" at bounding box center [421, 92] width 9 height 9
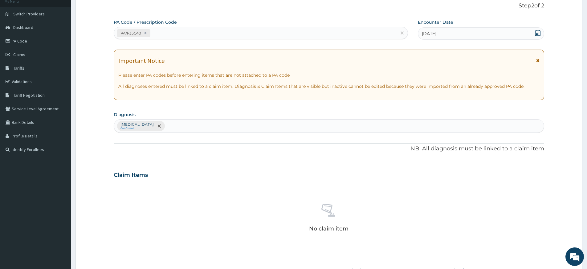
scroll to position [169, 0]
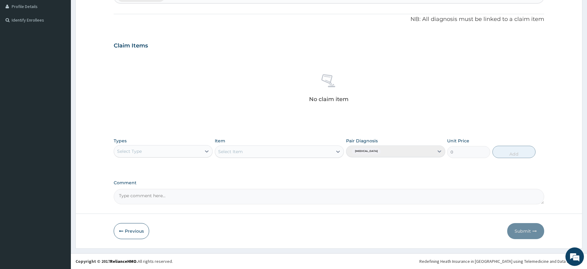
click at [196, 146] on div "Select Type" at bounding box center [157, 151] width 87 height 10
click at [207, 150] on icon at bounding box center [207, 151] width 6 height 6
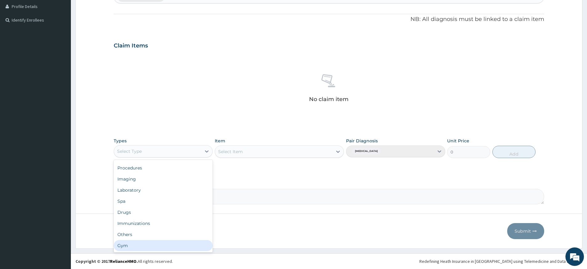
click at [138, 244] on div "Gym" at bounding box center [163, 245] width 99 height 11
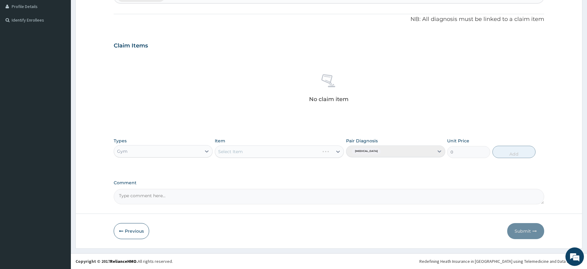
click at [327, 152] on div "Select Item" at bounding box center [279, 152] width 129 height 12
click at [323, 152] on div "Select Item" at bounding box center [279, 152] width 129 height 12
click at [335, 151] on div "Select Item" at bounding box center [279, 152] width 129 height 12
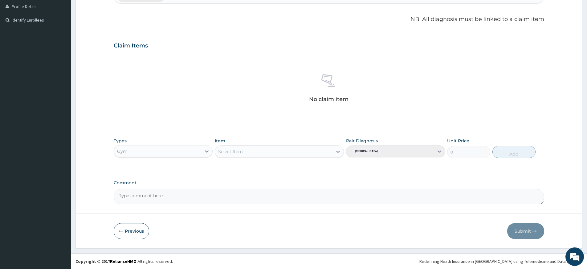
click at [335, 151] on div at bounding box center [338, 151] width 11 height 11
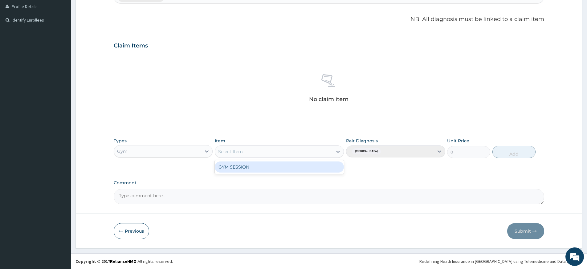
click at [329, 168] on div "GYM SESSION" at bounding box center [279, 167] width 129 height 11
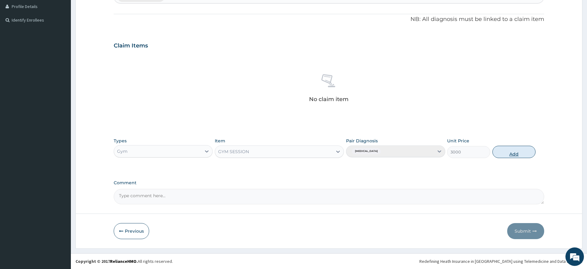
click at [504, 150] on button "Add" at bounding box center [514, 152] width 43 height 12
type input "0"
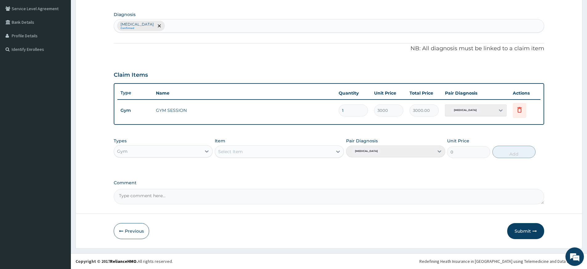
scroll to position [140, 0]
click at [527, 231] on button "Submit" at bounding box center [526, 231] width 37 height 16
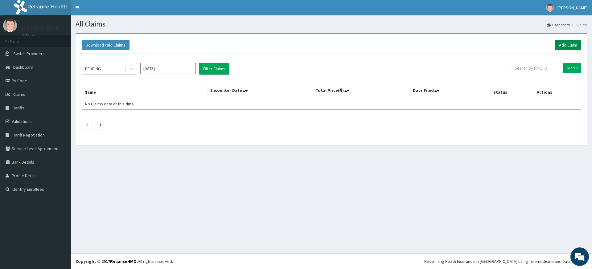
click at [570, 43] on link "Add Claim" at bounding box center [568, 45] width 26 height 10
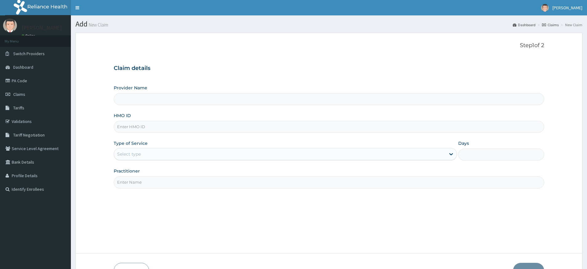
click at [138, 185] on input "Practitioner" at bounding box center [329, 182] width 431 height 12
type input "pure fitness africa"
type input "Pure Fitness Africa | Lekki (fka Fitness Central)"
type input "1"
click at [159, 125] on input "HMO ID" at bounding box center [329, 127] width 431 height 12
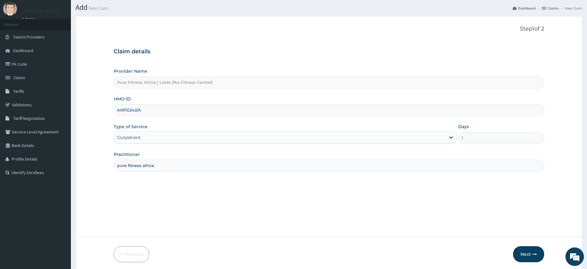
scroll to position [40, 0]
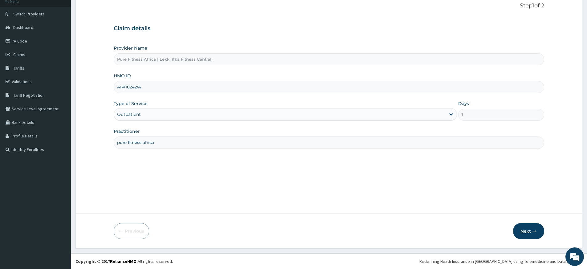
type input "AIP/10242/A"
click at [524, 232] on button "Next" at bounding box center [528, 231] width 31 height 16
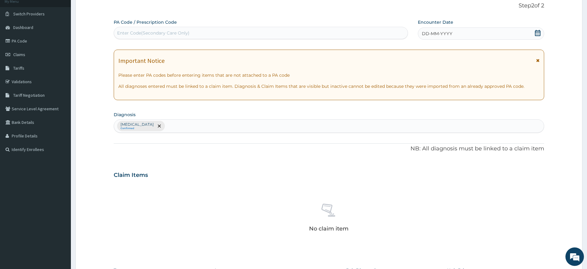
click at [443, 34] on span "DD-MM-YYYY" at bounding box center [437, 34] width 31 height 6
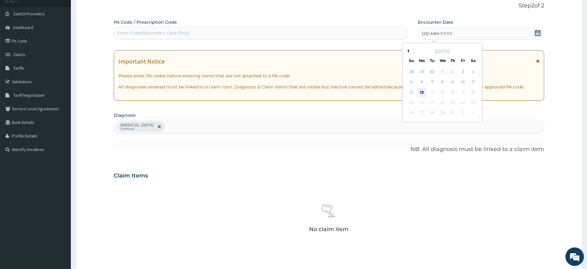
click at [425, 91] on div "13" at bounding box center [421, 92] width 9 height 9
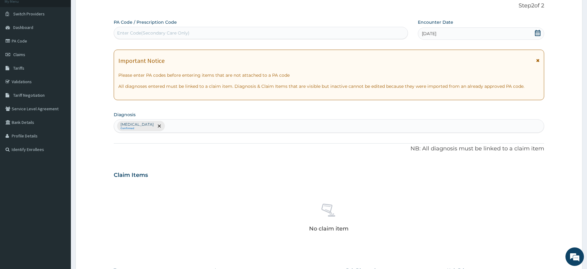
click at [376, 37] on div "Enter Code(Secondary Care Only)" at bounding box center [261, 33] width 294 height 10
type input "PA/D9A68F"
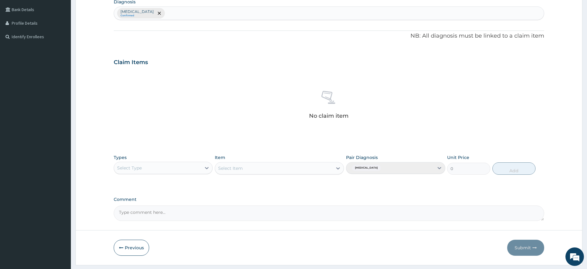
scroll to position [169, 0]
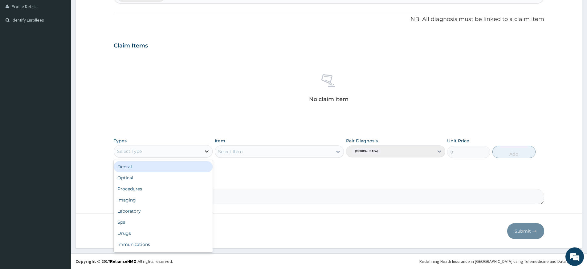
click at [207, 152] on icon at bounding box center [207, 151] width 4 height 2
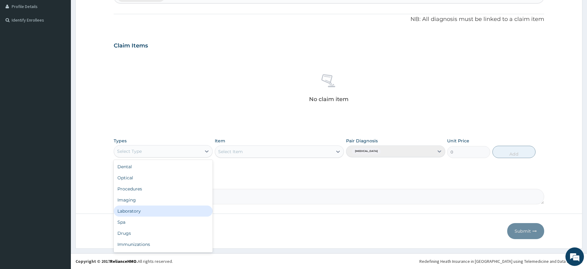
scroll to position [21, 0]
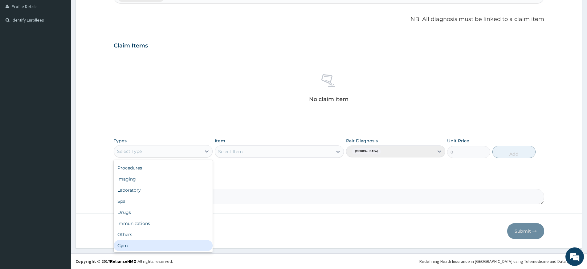
click at [154, 242] on div "Gym" at bounding box center [163, 245] width 99 height 11
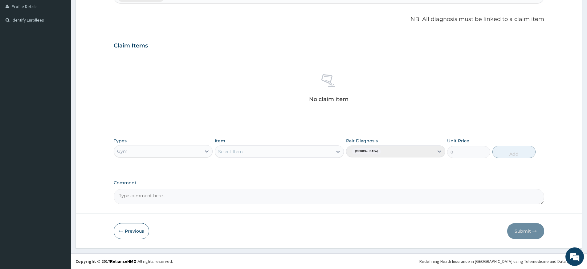
click at [331, 152] on div "Select Item" at bounding box center [273, 152] width 117 height 10
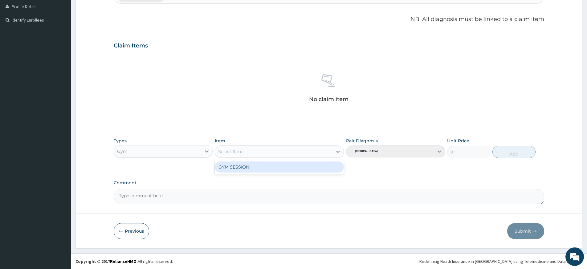
click at [322, 166] on div "GYM SESSION" at bounding box center [279, 167] width 129 height 11
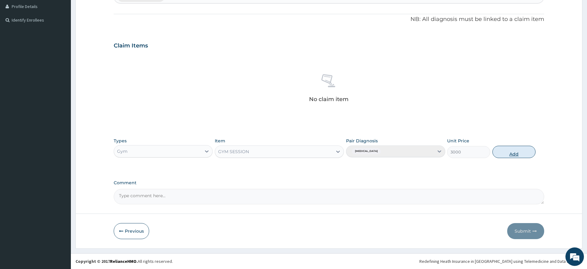
click at [503, 153] on button "Add" at bounding box center [514, 152] width 43 height 12
type input "0"
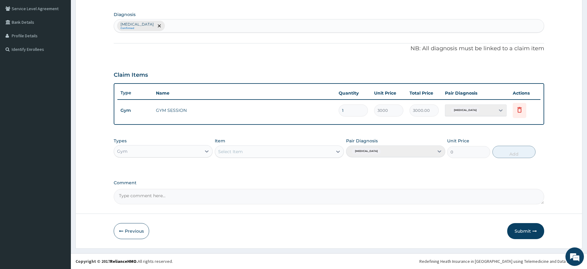
click at [517, 231] on button "Submit" at bounding box center [526, 231] width 37 height 16
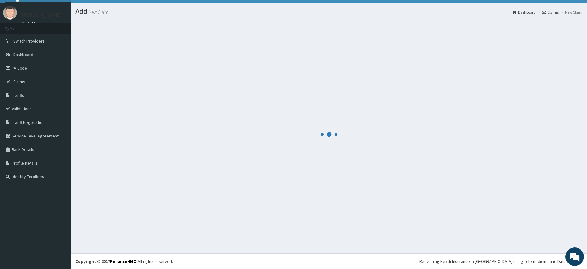
scroll to position [13, 0]
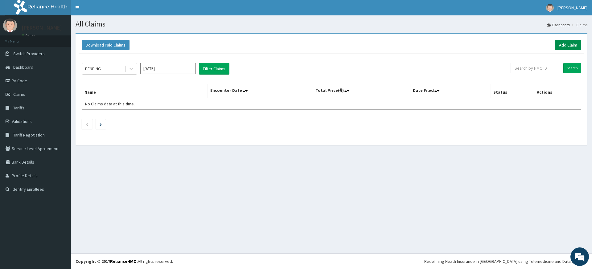
click at [556, 42] on link "Add Claim" at bounding box center [568, 45] width 26 height 10
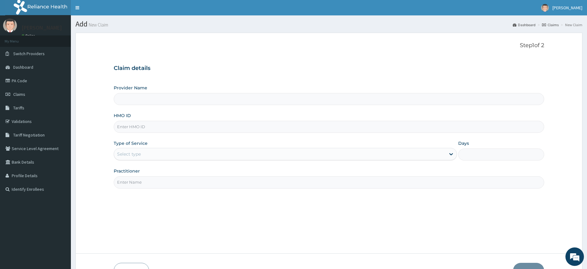
click at [140, 187] on input "Practitioner" at bounding box center [329, 182] width 431 height 12
type input "pure fitness africa"
type input "Pure Fitness Africa | Lekki (fka Fitness Central)"
type input "1"
click at [141, 127] on input "HMO ID" at bounding box center [329, 127] width 431 height 12
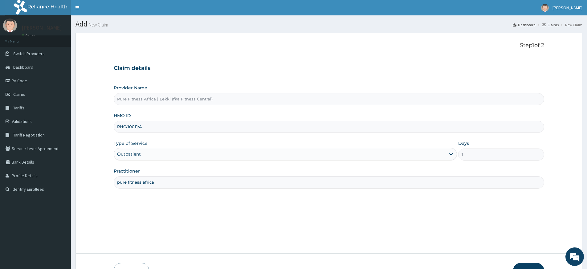
scroll to position [40, 0]
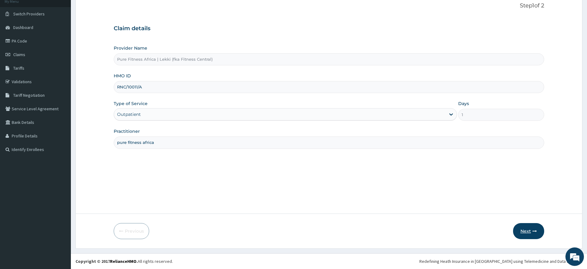
type input "RNC/10011/A"
click at [524, 232] on button "Next" at bounding box center [528, 231] width 31 height 16
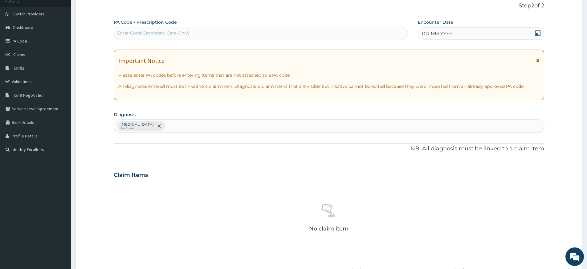
click at [445, 31] on span "DD-MM-YYYY" at bounding box center [437, 34] width 31 height 6
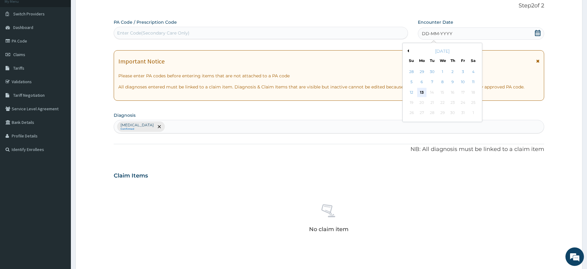
click at [421, 91] on div "13" at bounding box center [421, 92] width 9 height 9
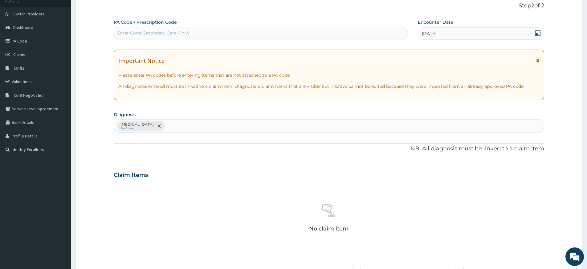
click at [238, 34] on div "Enter Code(Secondary Care Only)" at bounding box center [261, 33] width 294 height 10
type input "PA/E7C2F4"
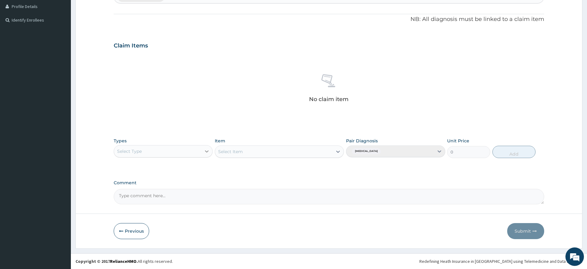
click at [206, 152] on icon at bounding box center [207, 151] width 6 height 6
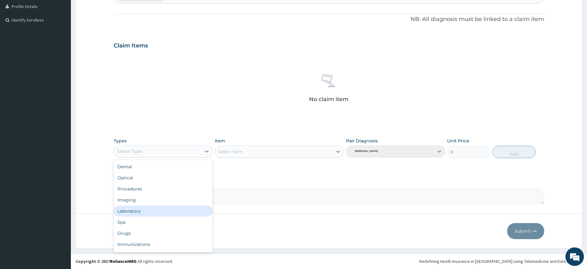
scroll to position [21, 0]
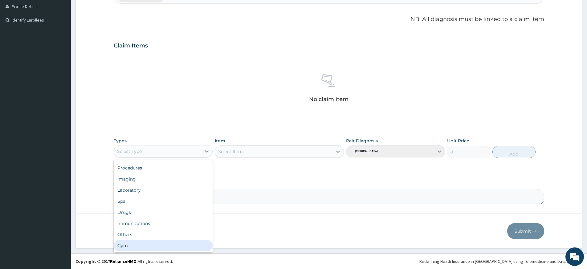
click at [165, 241] on div "Gym" at bounding box center [163, 245] width 99 height 11
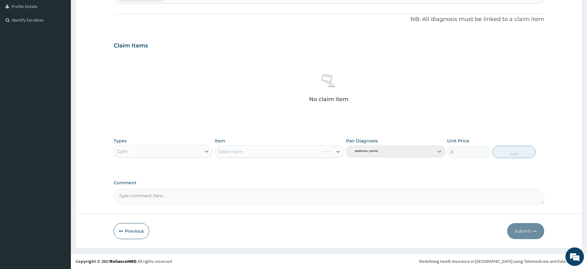
click at [322, 152] on div "Select Item" at bounding box center [279, 152] width 129 height 12
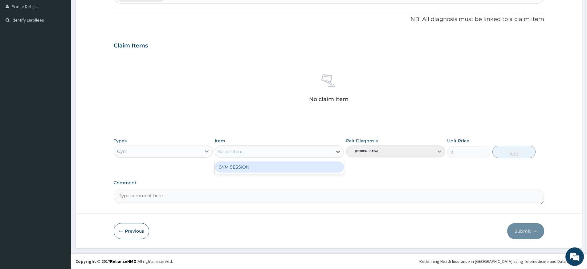
click at [334, 150] on div at bounding box center [338, 151] width 11 height 11
click at [316, 171] on div "GYM SESSION" at bounding box center [279, 167] width 129 height 11
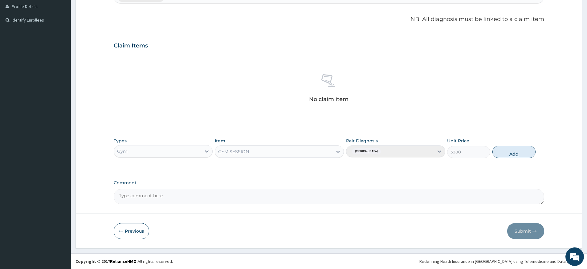
click at [522, 151] on button "Add" at bounding box center [514, 152] width 43 height 12
type input "0"
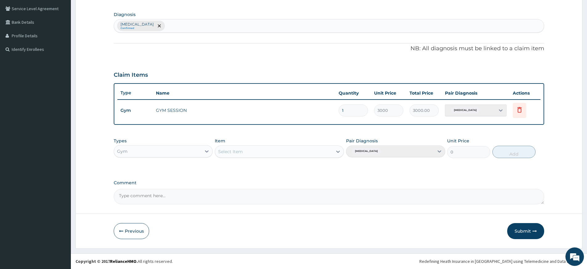
scroll to position [140, 0]
click at [522, 229] on button "Submit" at bounding box center [526, 231] width 37 height 16
click at [523, 233] on button "Submit" at bounding box center [526, 231] width 37 height 16
